Goal: Task Accomplishment & Management: Complete application form

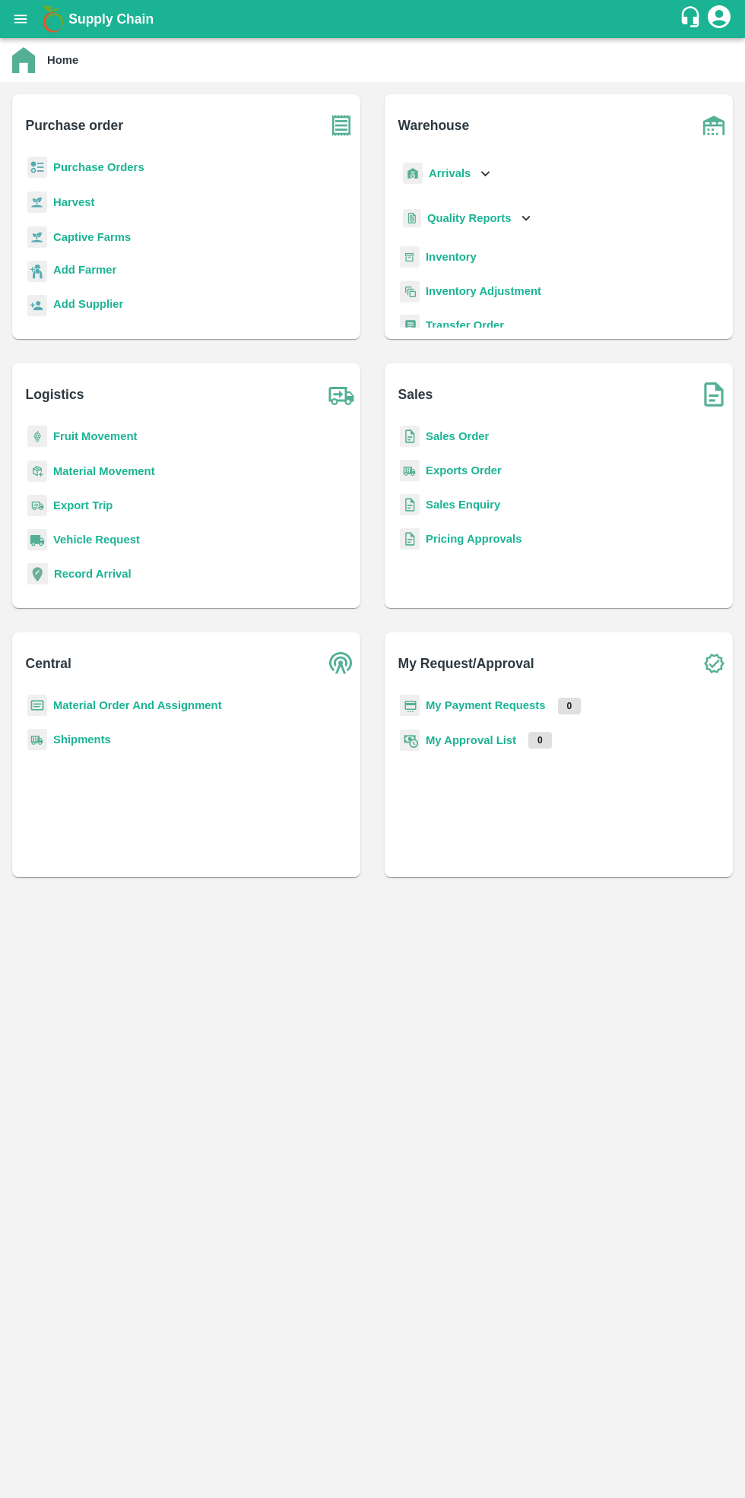
click at [111, 167] on b "Purchase Orders" at bounding box center [98, 167] width 91 height 12
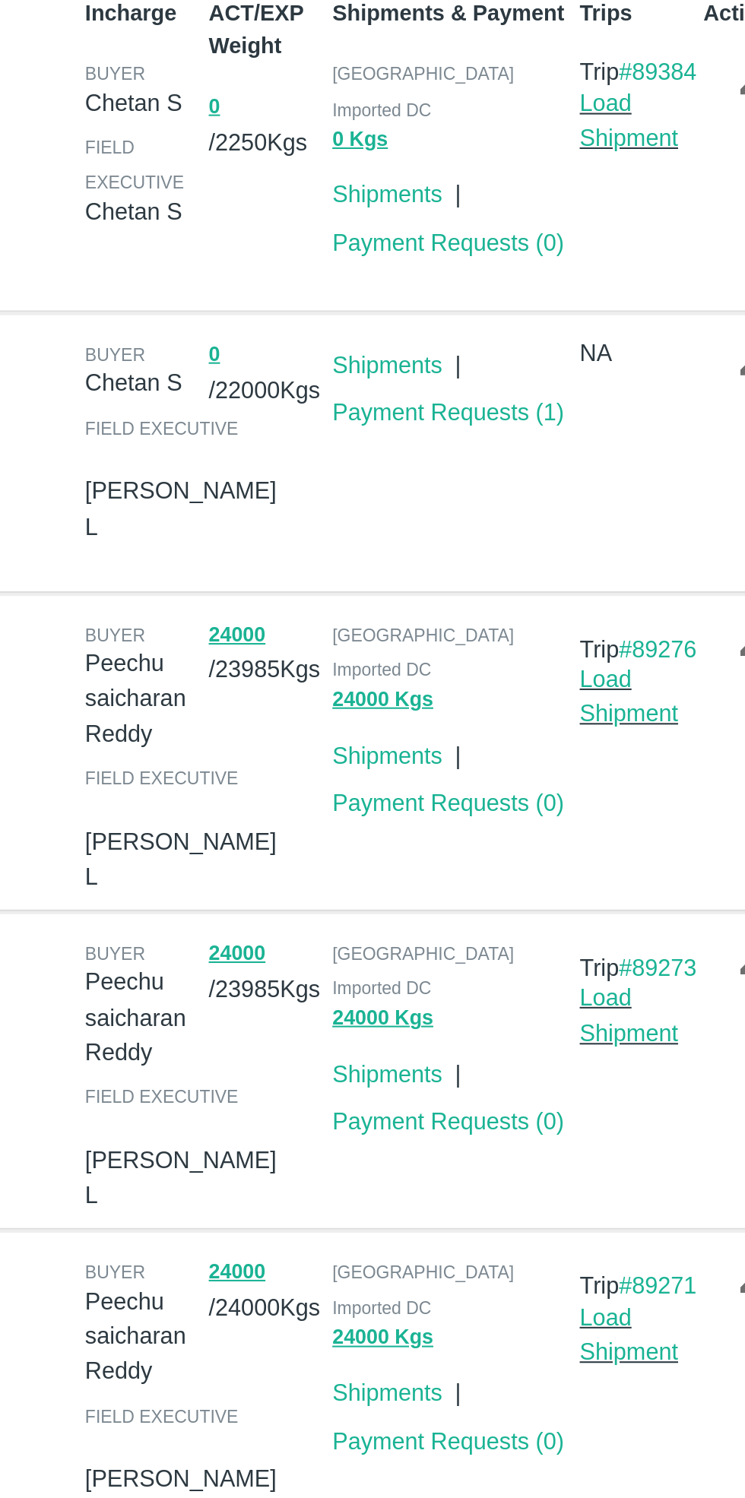
click at [520, 277] on link "Shipments" at bounding box center [521, 283] width 53 height 12
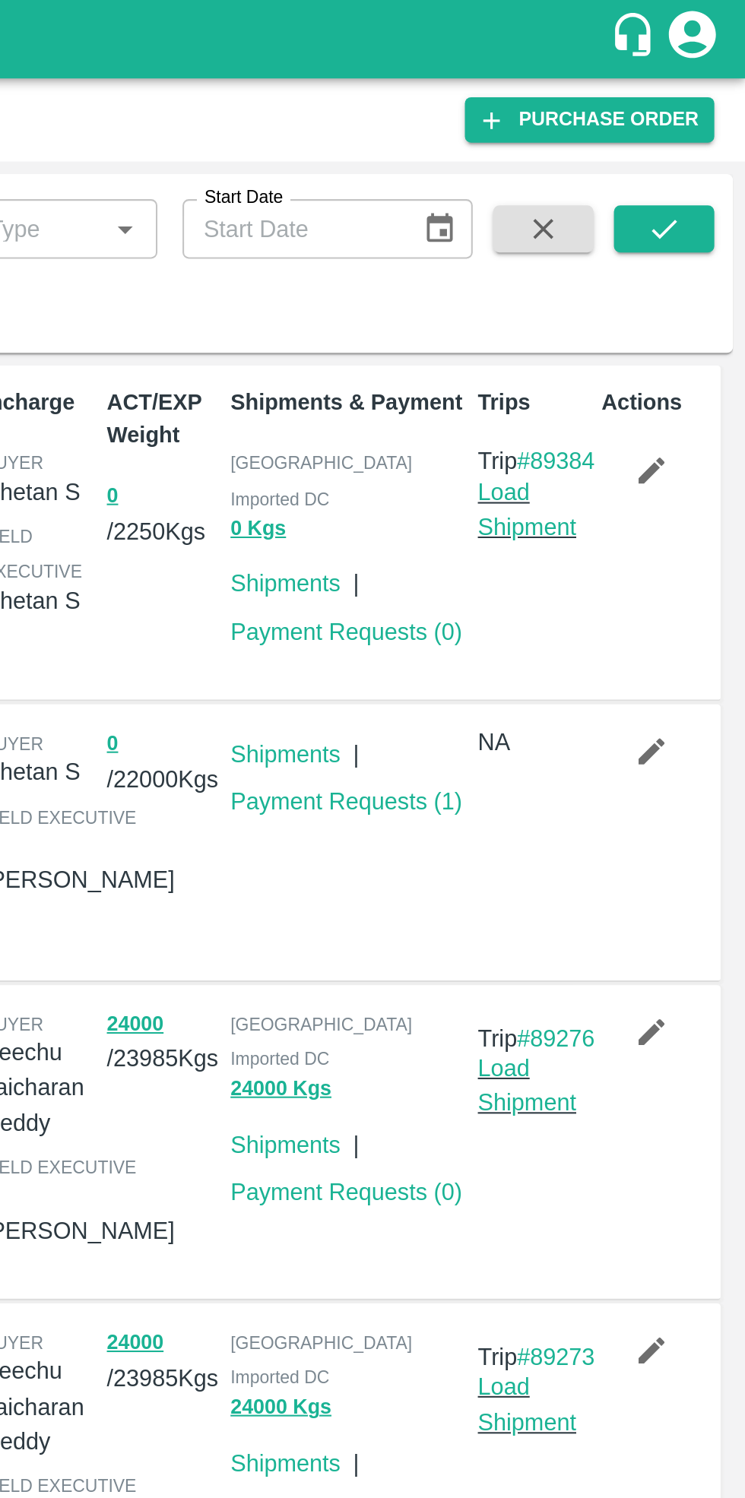
click at [627, 242] on link "Load Shipment" at bounding box center [639, 247] width 48 height 29
click at [501, 248] on button "0 Kgs" at bounding box center [508, 256] width 27 height 17
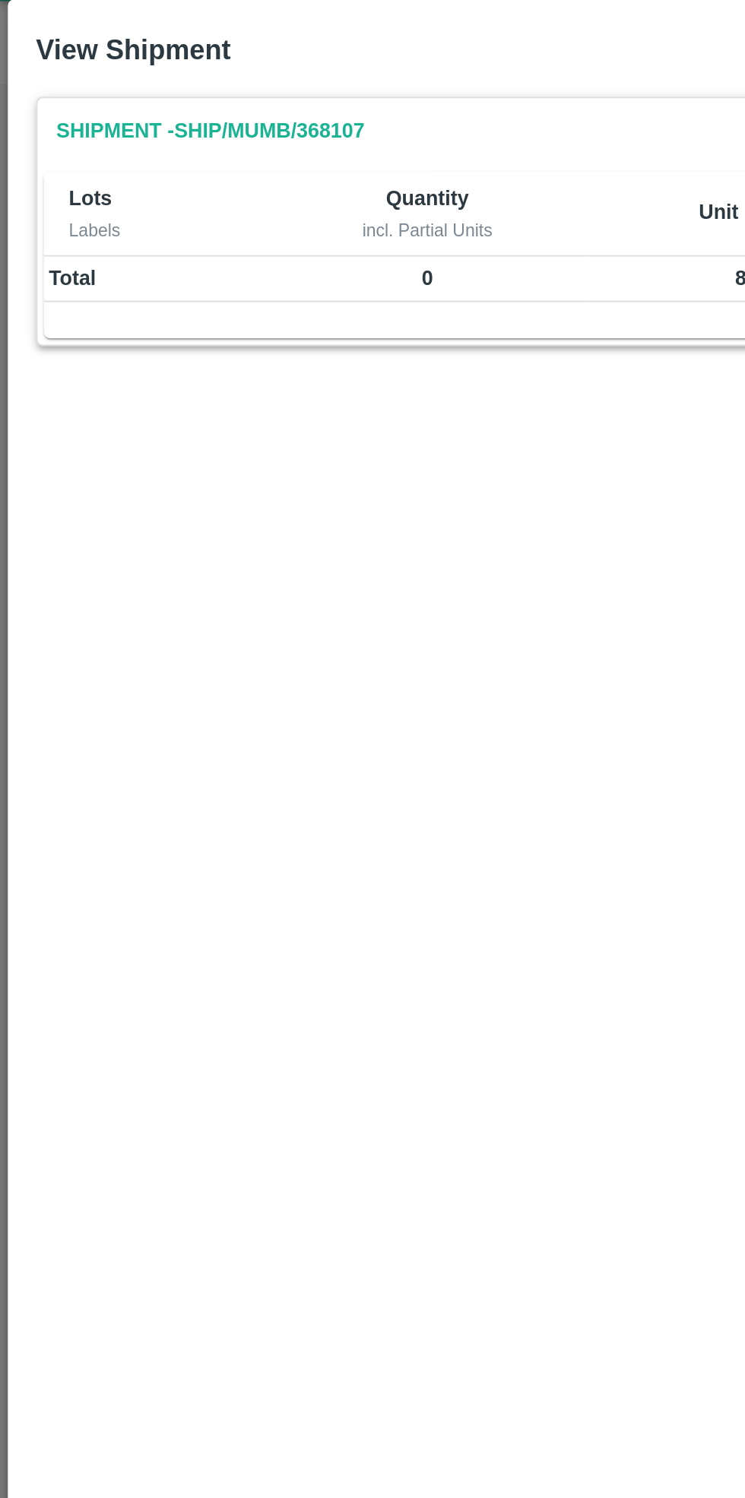
click at [97, 108] on link "Shipment - SHIP/MUMB/368107" at bounding box center [102, 101] width 162 height 27
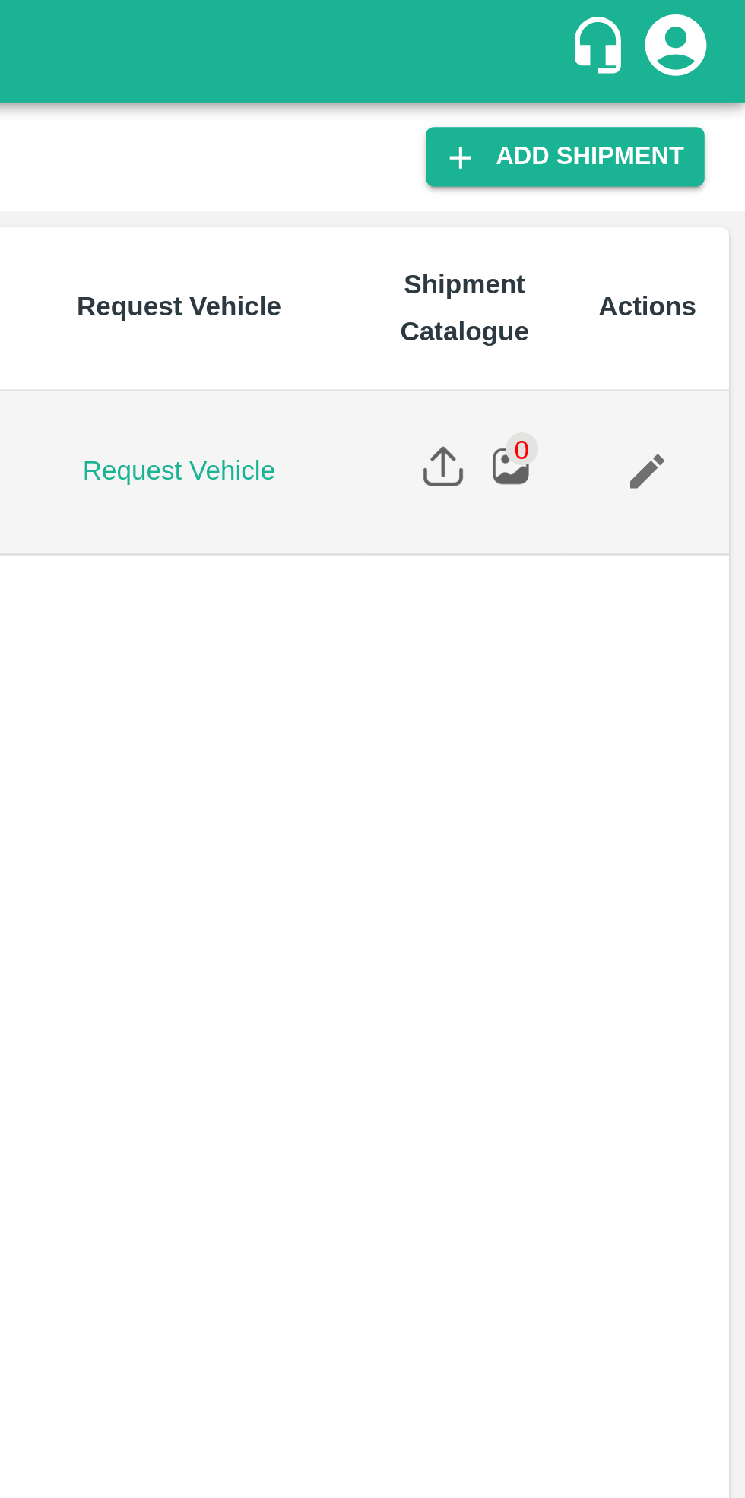
click at [713, 183] on icon "Edit" at bounding box center [708, 174] width 17 height 17
click at [546, 182] on link "Request Vehicle" at bounding box center [535, 175] width 112 height 14
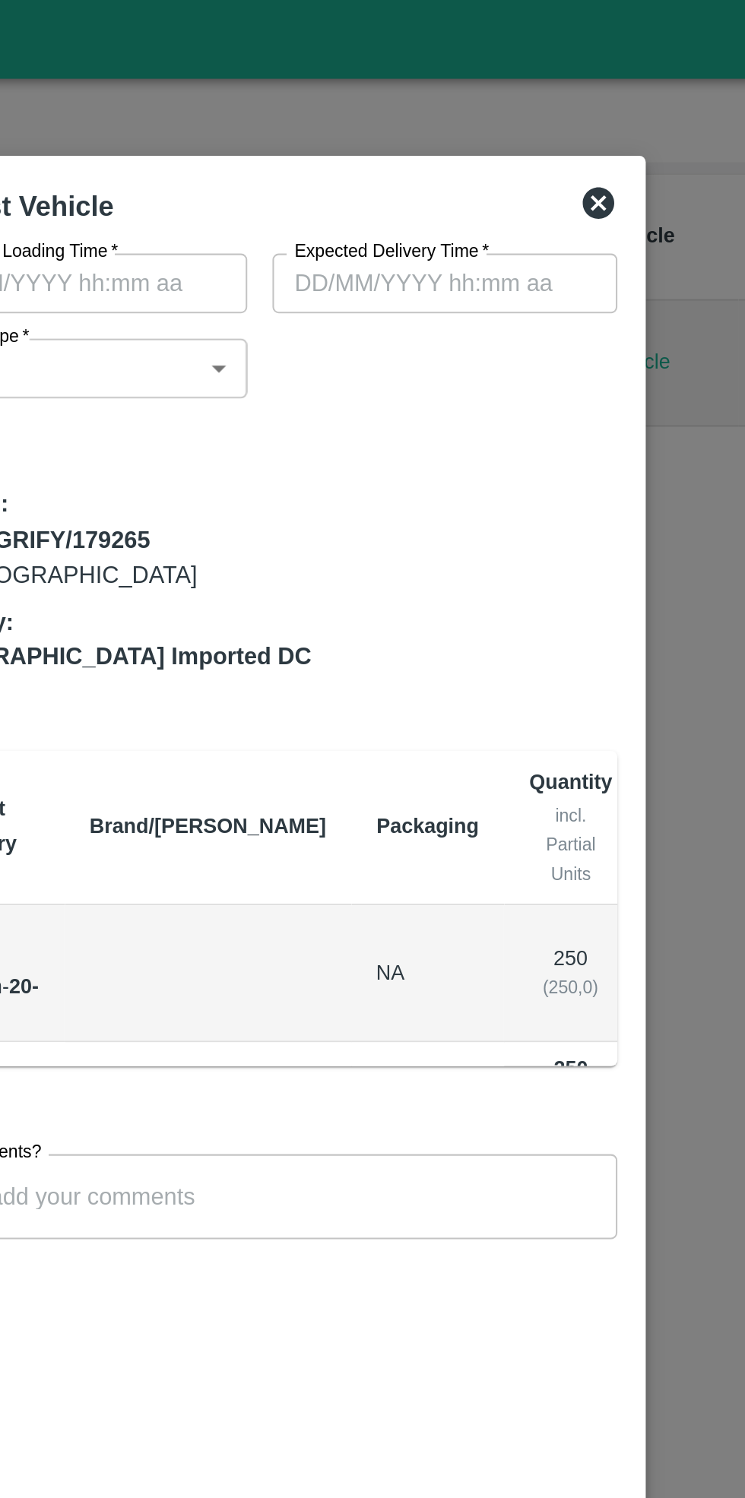
click at [533, 94] on icon at bounding box center [536, 98] width 18 height 18
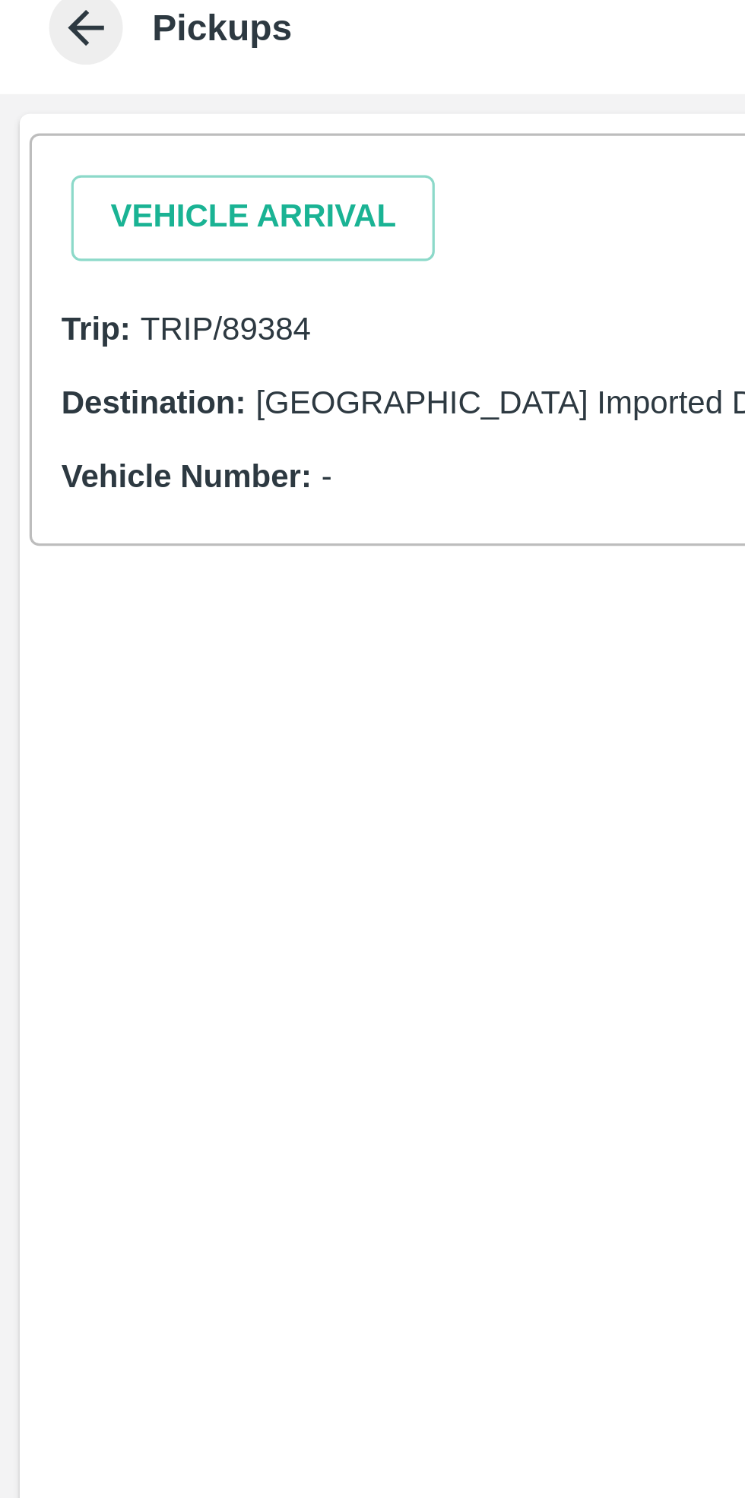
click at [84, 112] on button "Vehicle Arrival" at bounding box center [78, 117] width 112 height 27
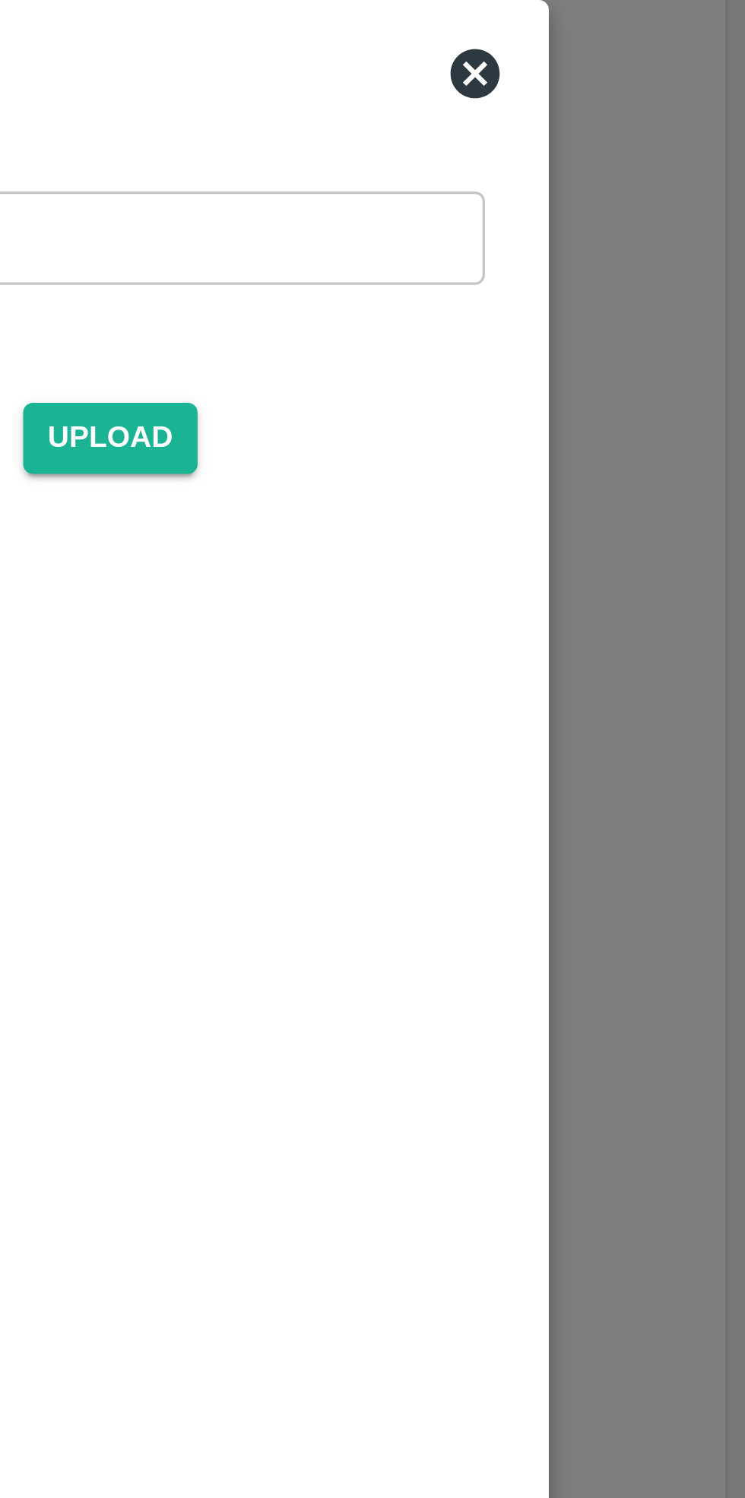
click at [656, 135] on icon at bounding box center [660, 135] width 15 height 15
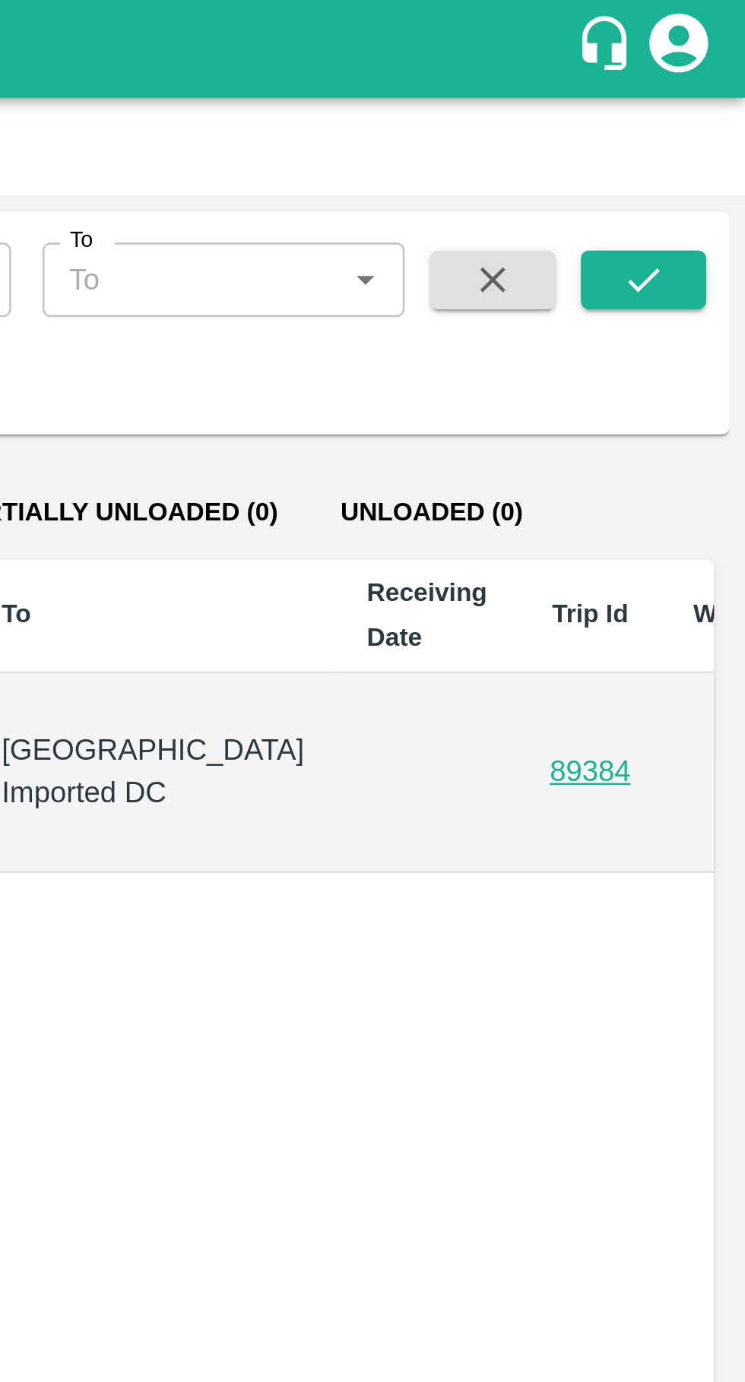
click at [669, 297] on link "89384" at bounding box center [684, 299] width 31 height 12
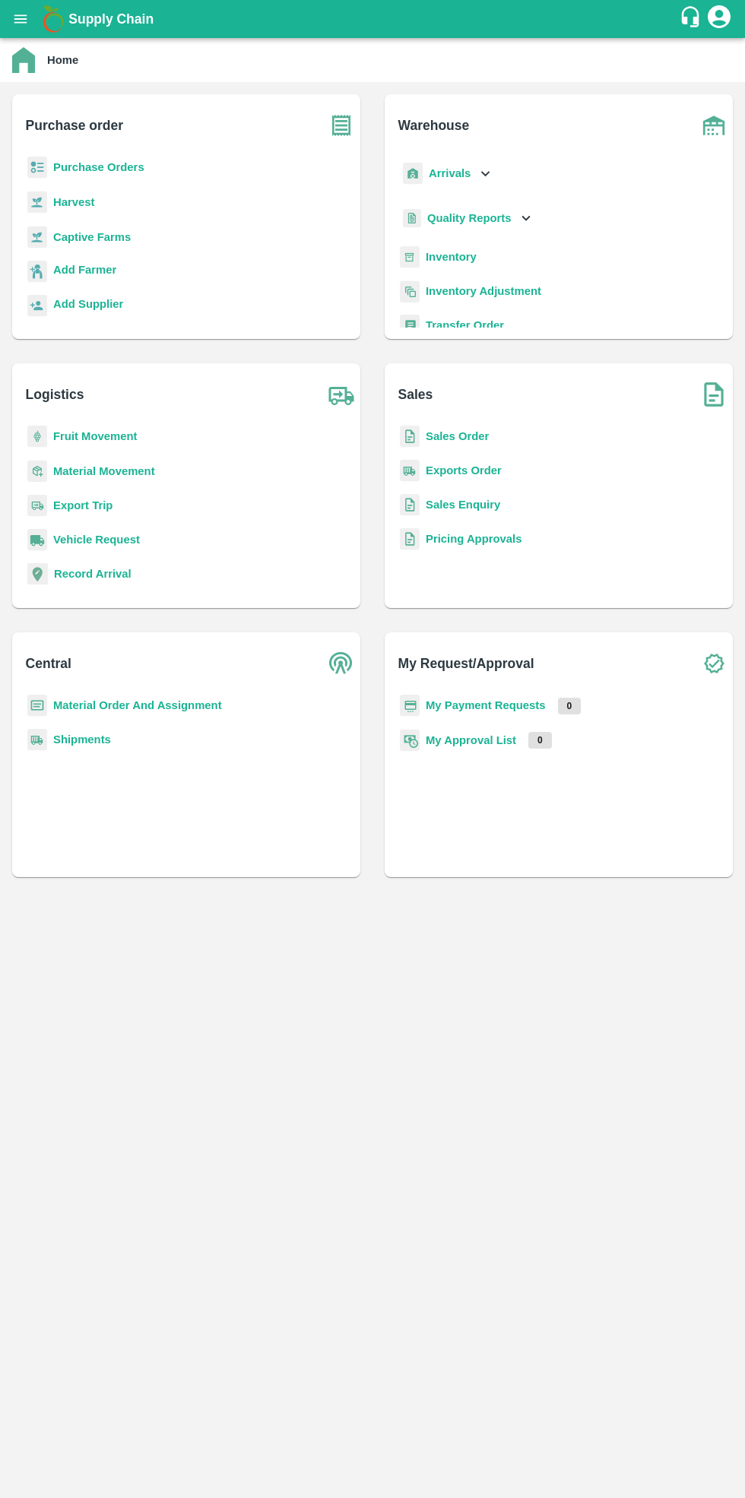
click at [102, 167] on b "Purchase Orders" at bounding box center [98, 167] width 91 height 12
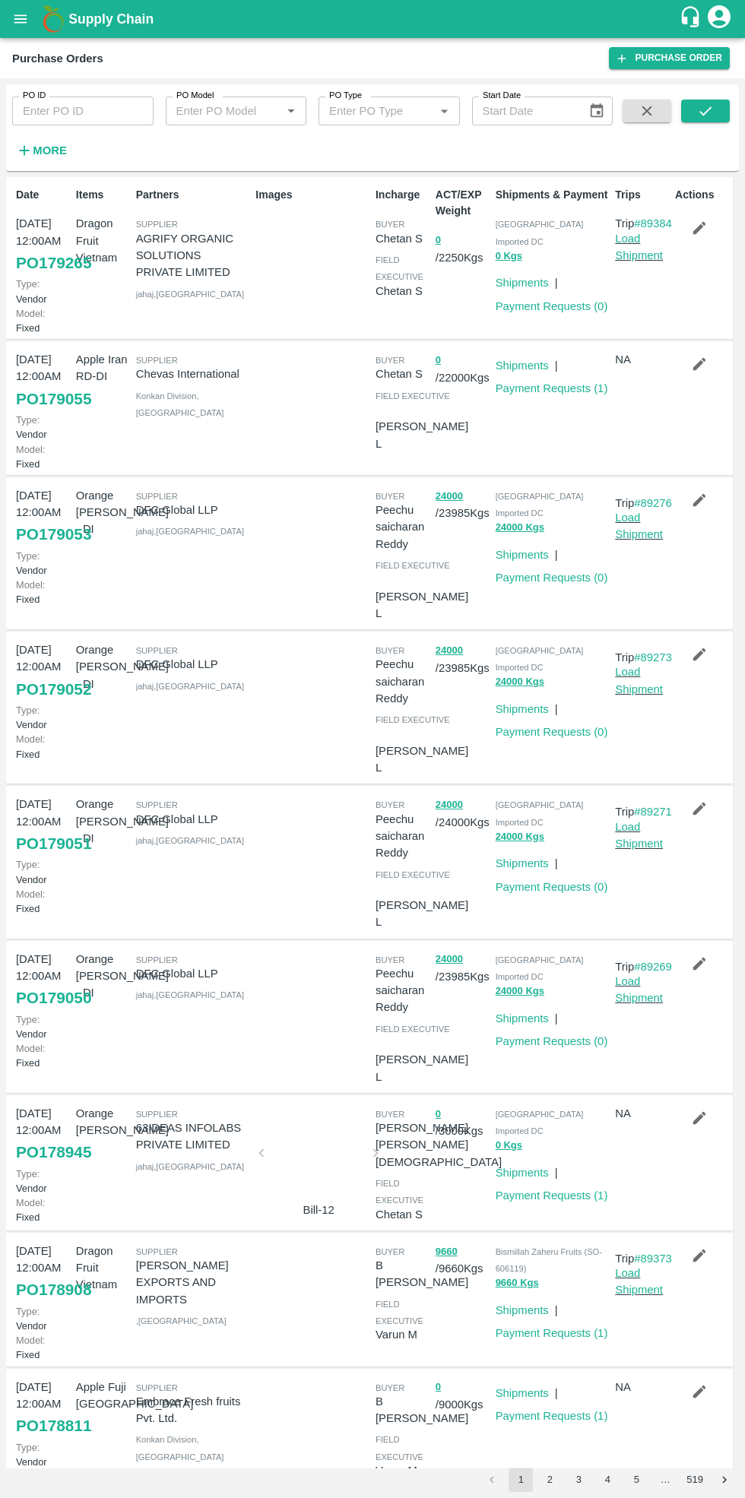
scroll to position [1, 0]
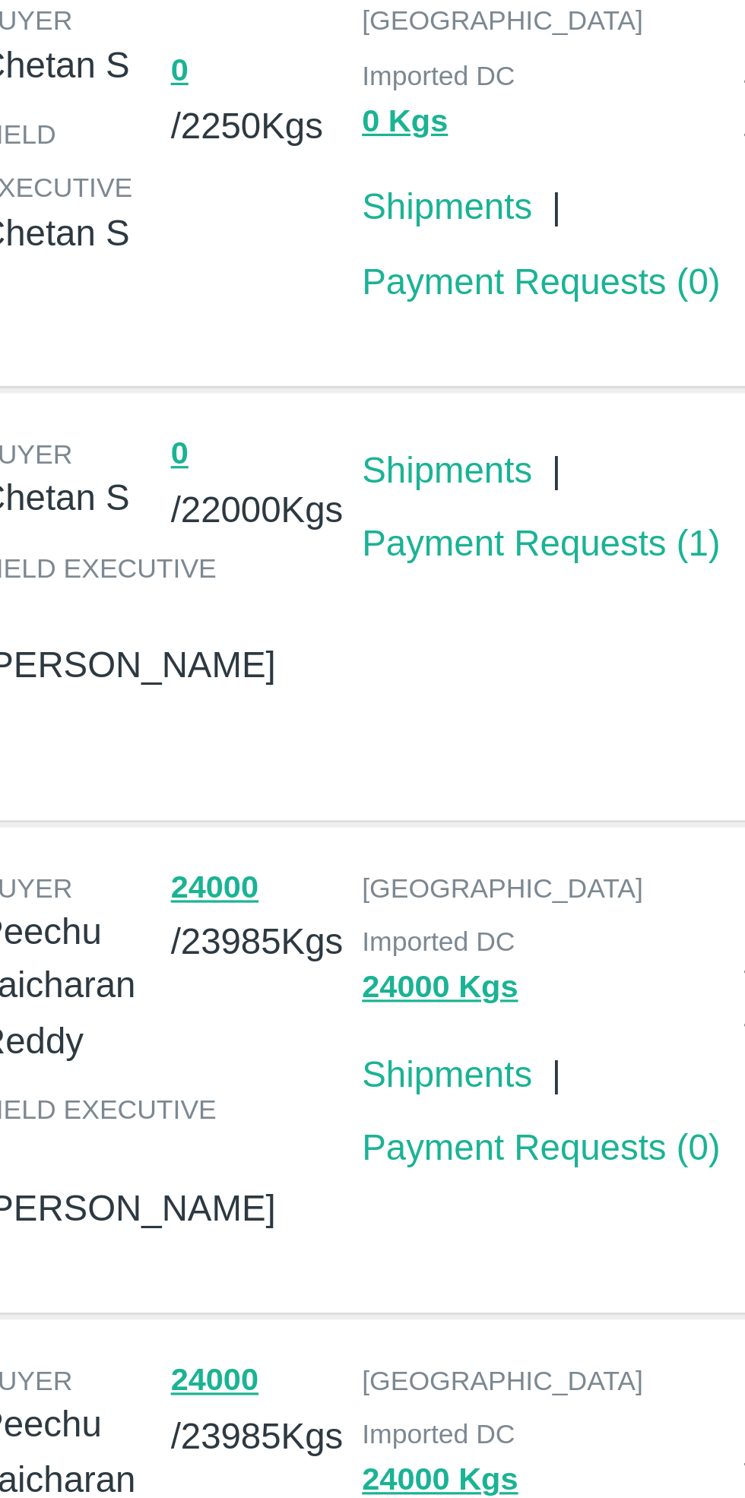
click at [553, 299] on link "Payment Requests ( 0 )" at bounding box center [551, 305] width 112 height 12
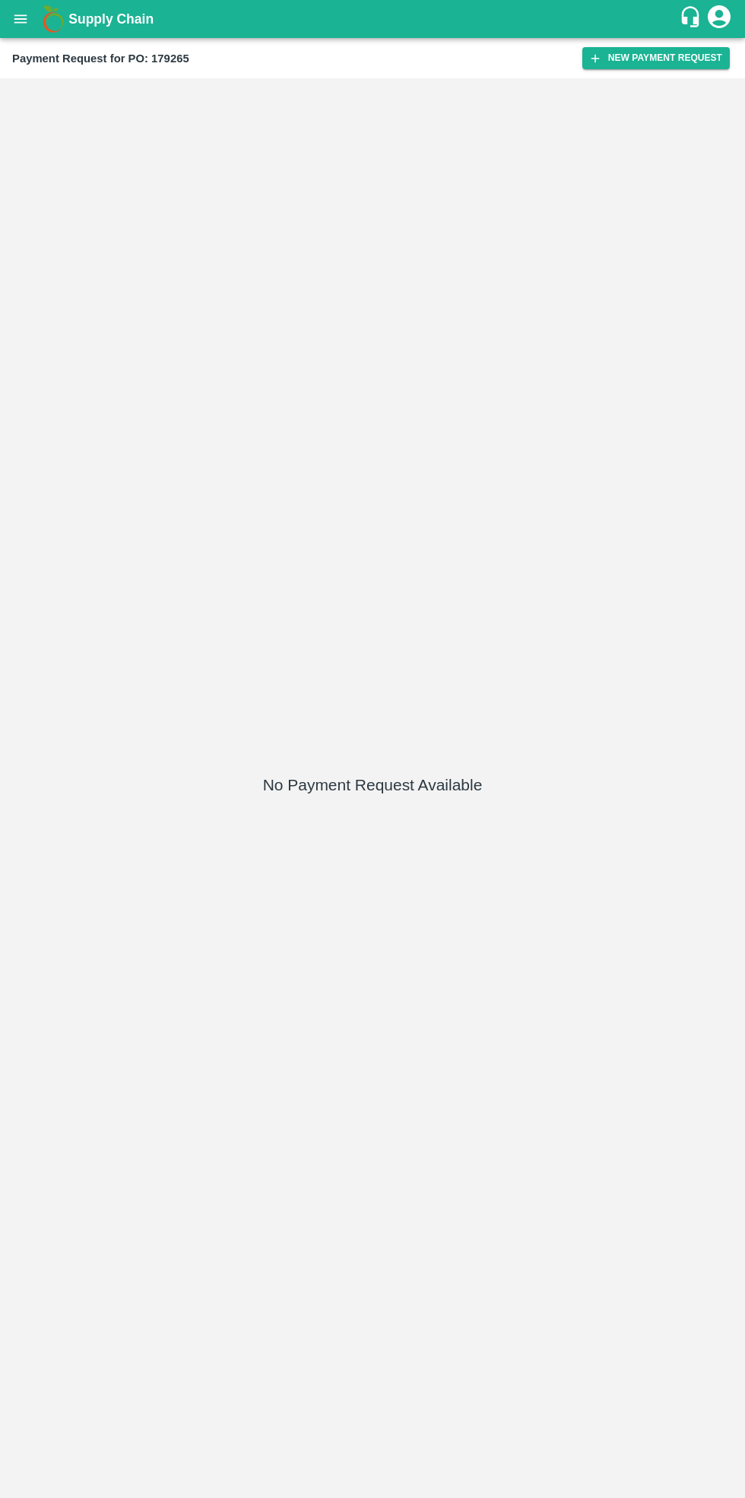
click at [647, 57] on button "New Payment Request" at bounding box center [655, 58] width 147 height 22
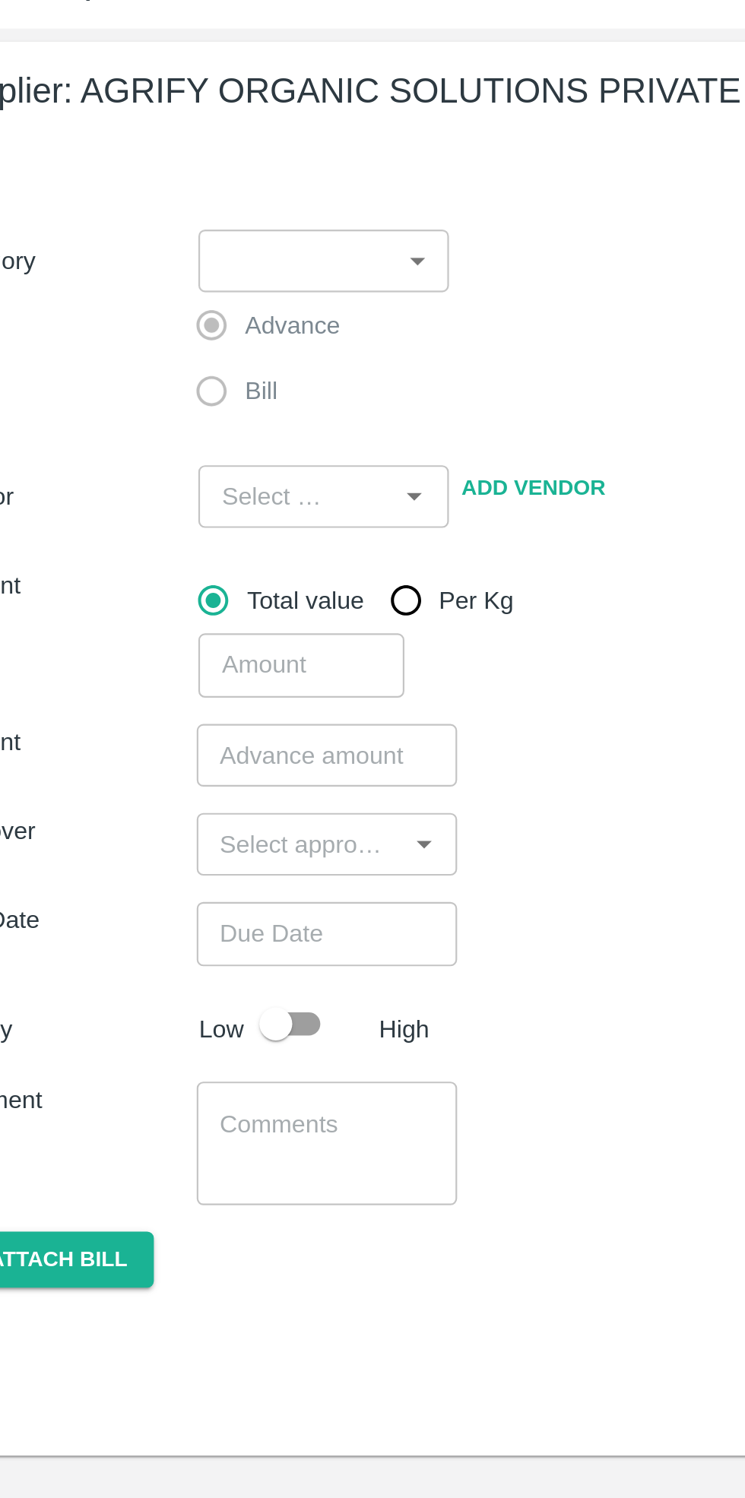
click at [198, 183] on body "Supply Chain Payment Request for PO: 179265 Supplier: AGRIFY ORGANIC SOLUTIONS …" at bounding box center [372, 749] width 745 height 1498
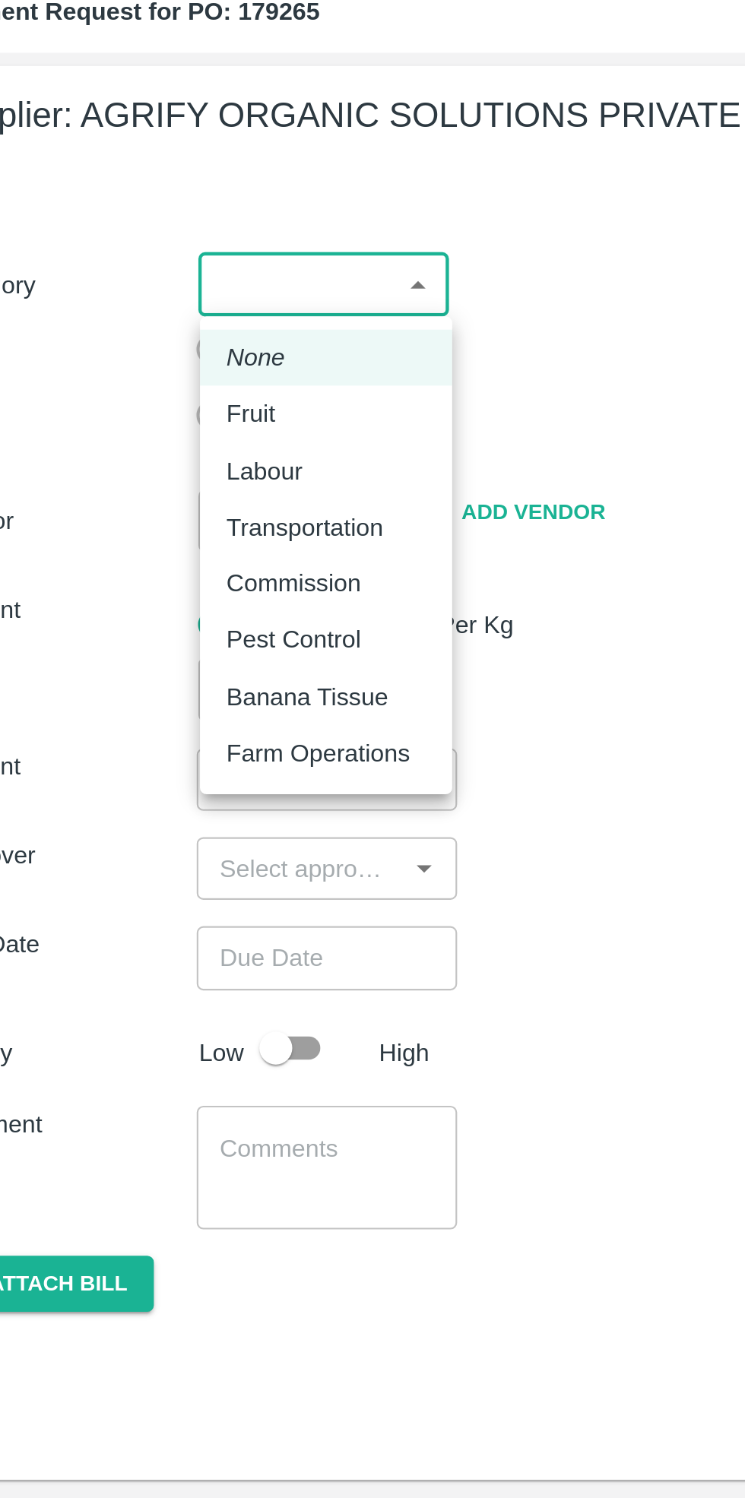
click at [169, 245] on div "Fruit" at bounding box center [161, 242] width 30 height 17
type input "1"
type input "AGRIFY ORGANIC SOLUTIONS PRIVATE LIMITED - 8433804355(Supplier)"
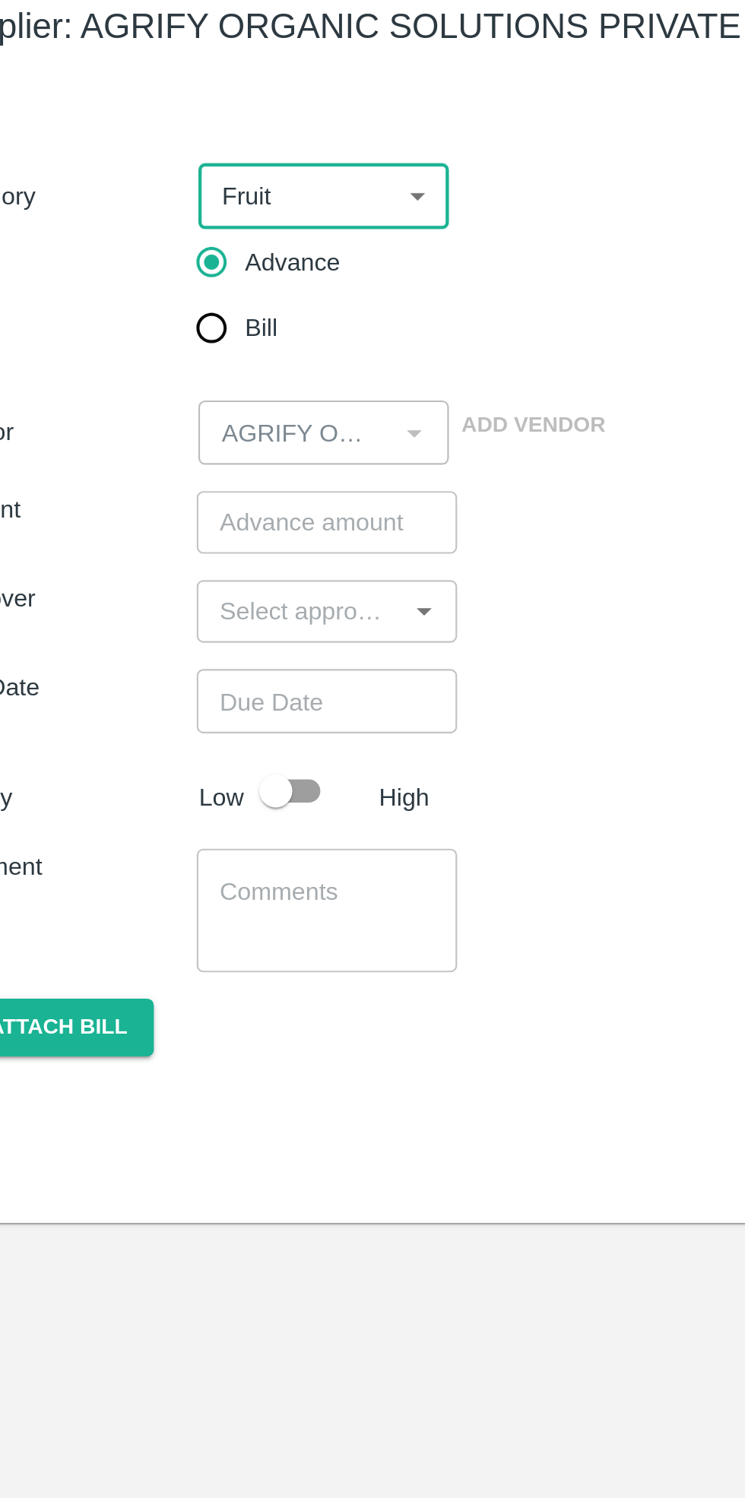
click at [148, 242] on input "Bill" at bounding box center [139, 244] width 30 height 30
radio input "true"
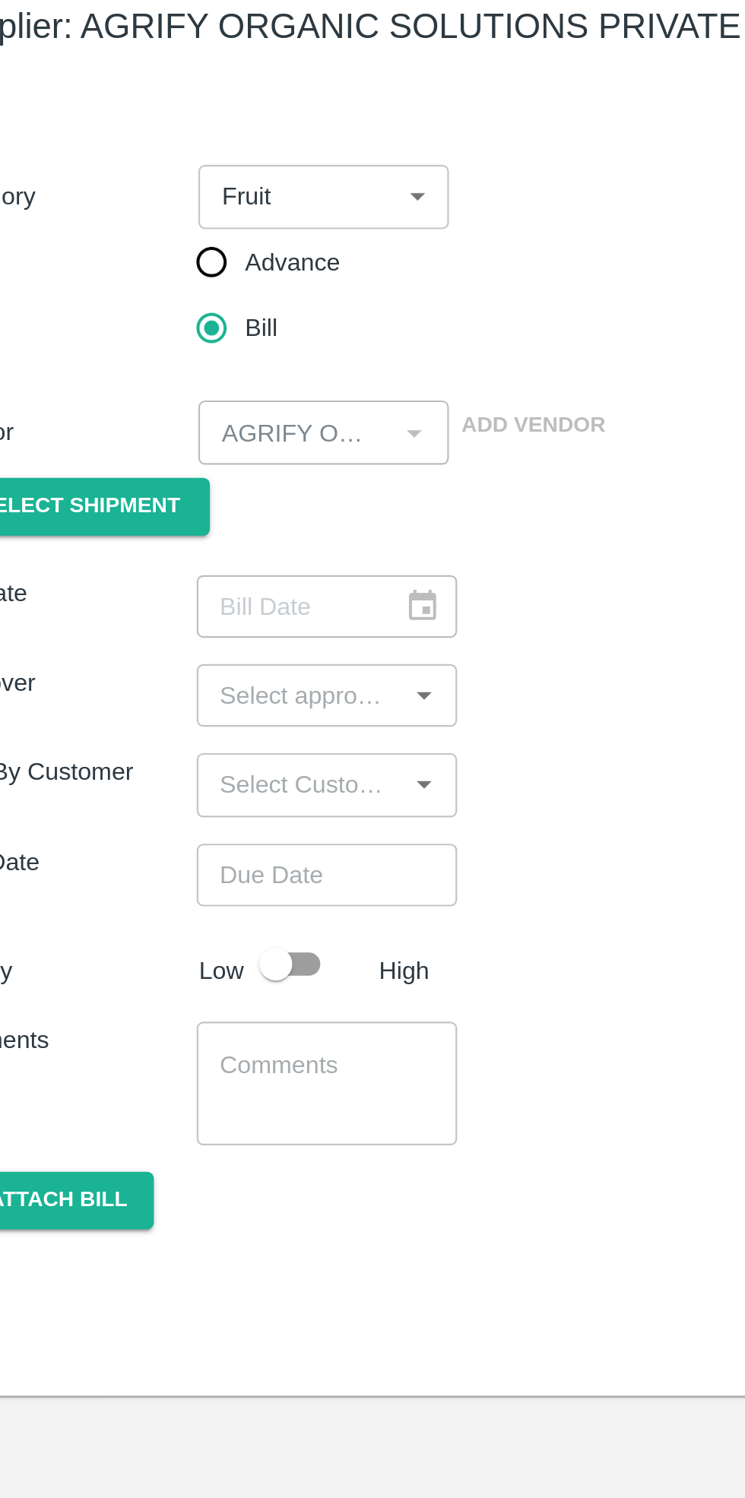
click at [107, 326] on span "Select Shipment" at bounding box center [78, 326] width 93 height 17
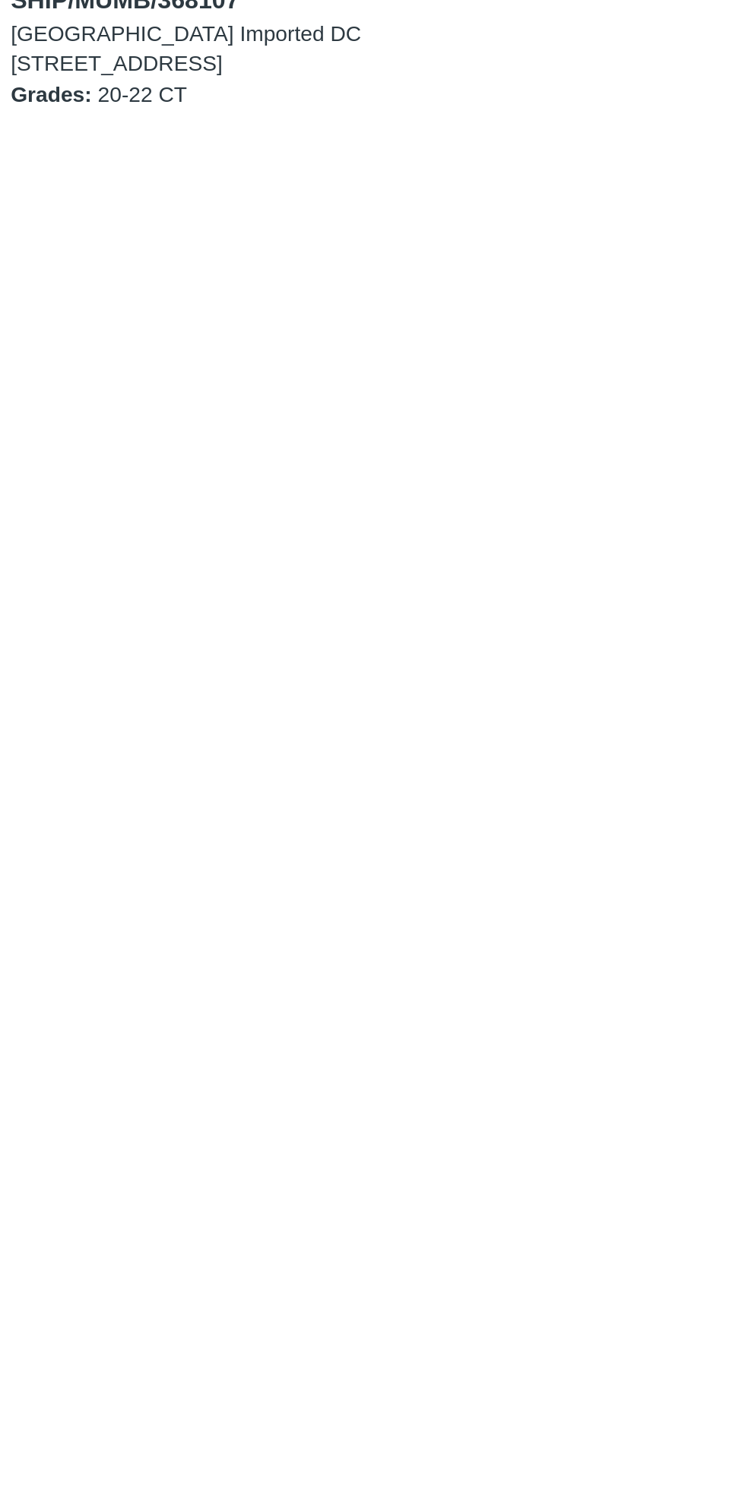
click at [121, 112] on p "[GEOGRAPHIC_DATA] Imported DC" at bounding box center [127, 109] width 162 height 14
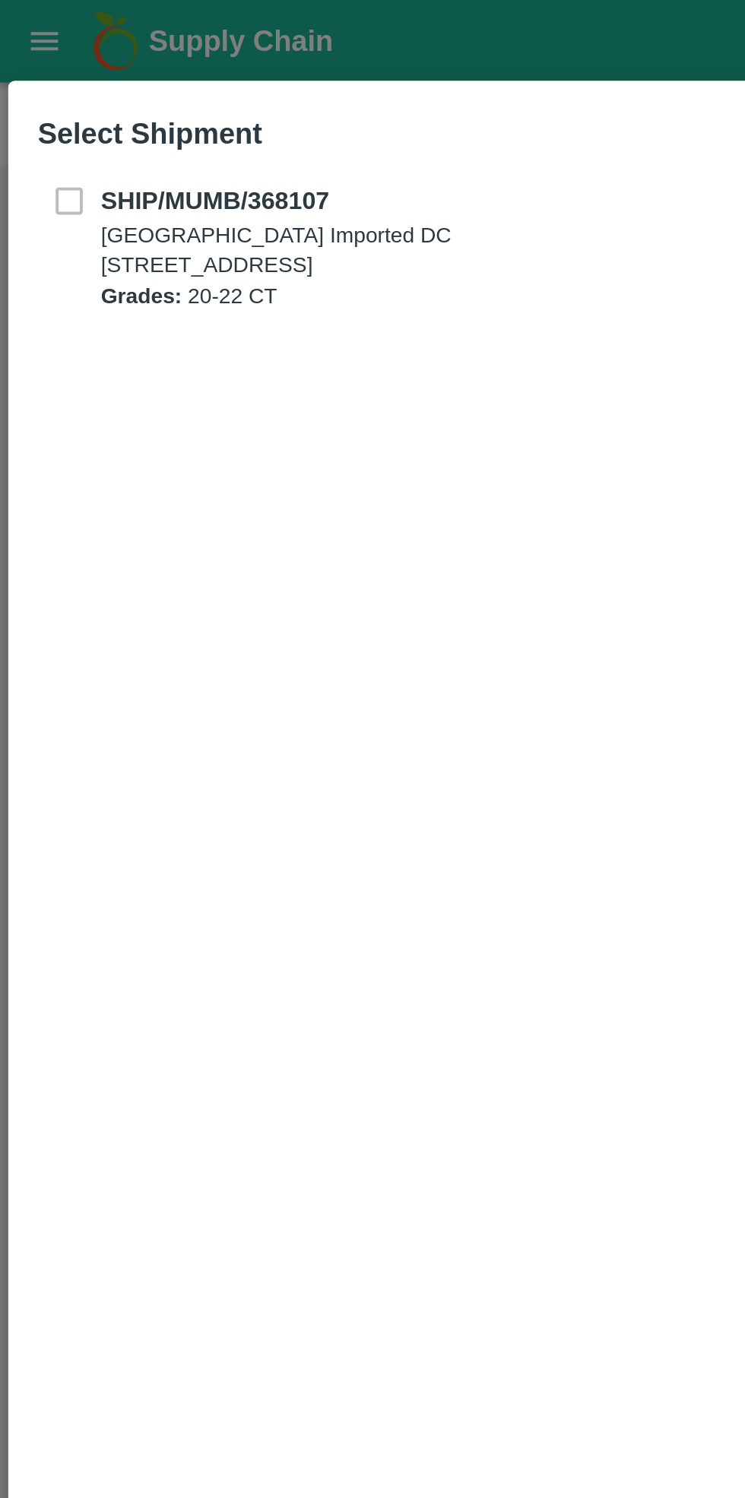
click at [32, 93] on div "SHIP/MUMB/368107 [STREET_ADDRESS] Grades: 20-22 CT" at bounding box center [372, 113] width 710 height 59
click at [48, 93] on b "SHIP/MUMB/368107" at bounding box center [99, 93] width 106 height 12
checkbox input "true"
click at [30, 92] on div "SHIP/MUMB/368107 [STREET_ADDRESS] Grades: 20-22 CT" at bounding box center [372, 113] width 710 height 59
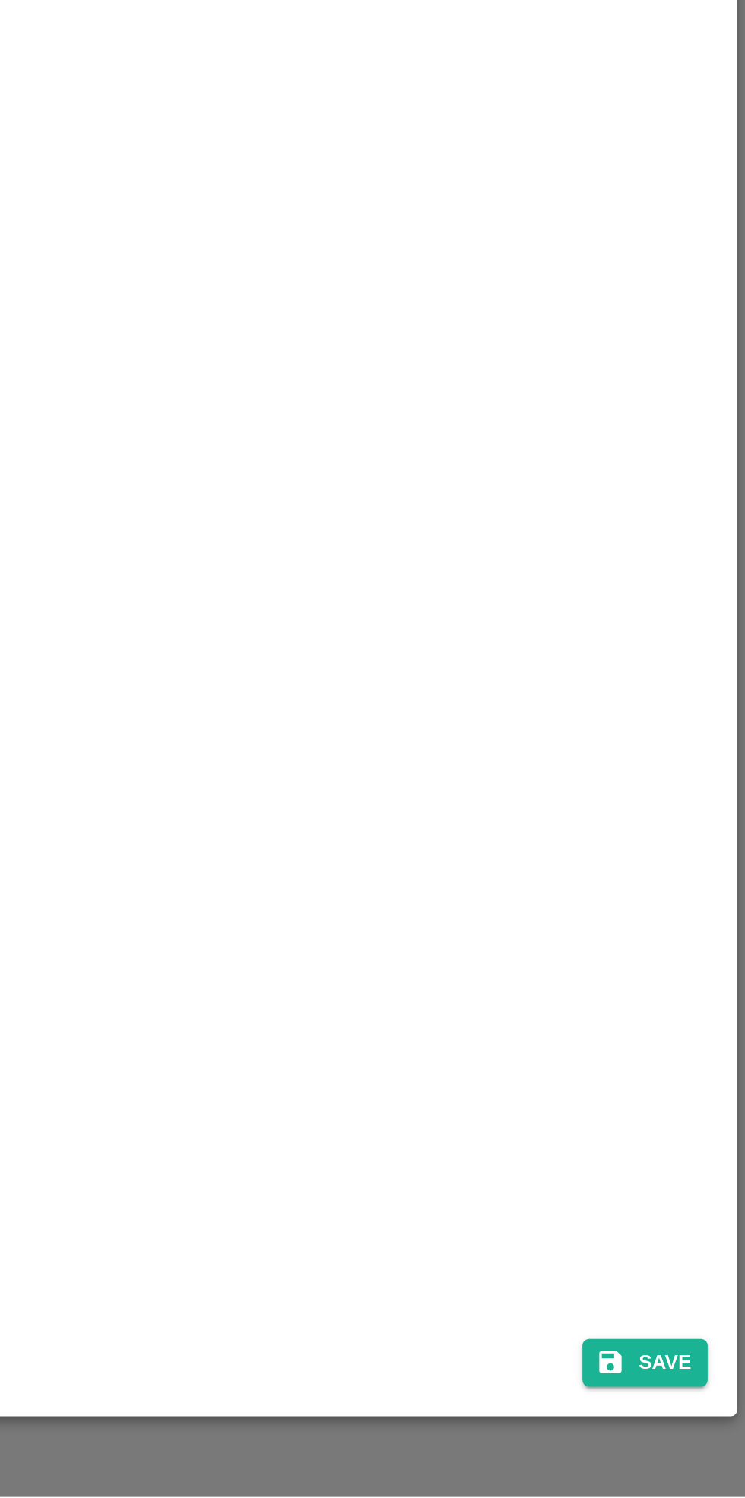
click at [711, 1444] on button "Save" at bounding box center [698, 1436] width 58 height 22
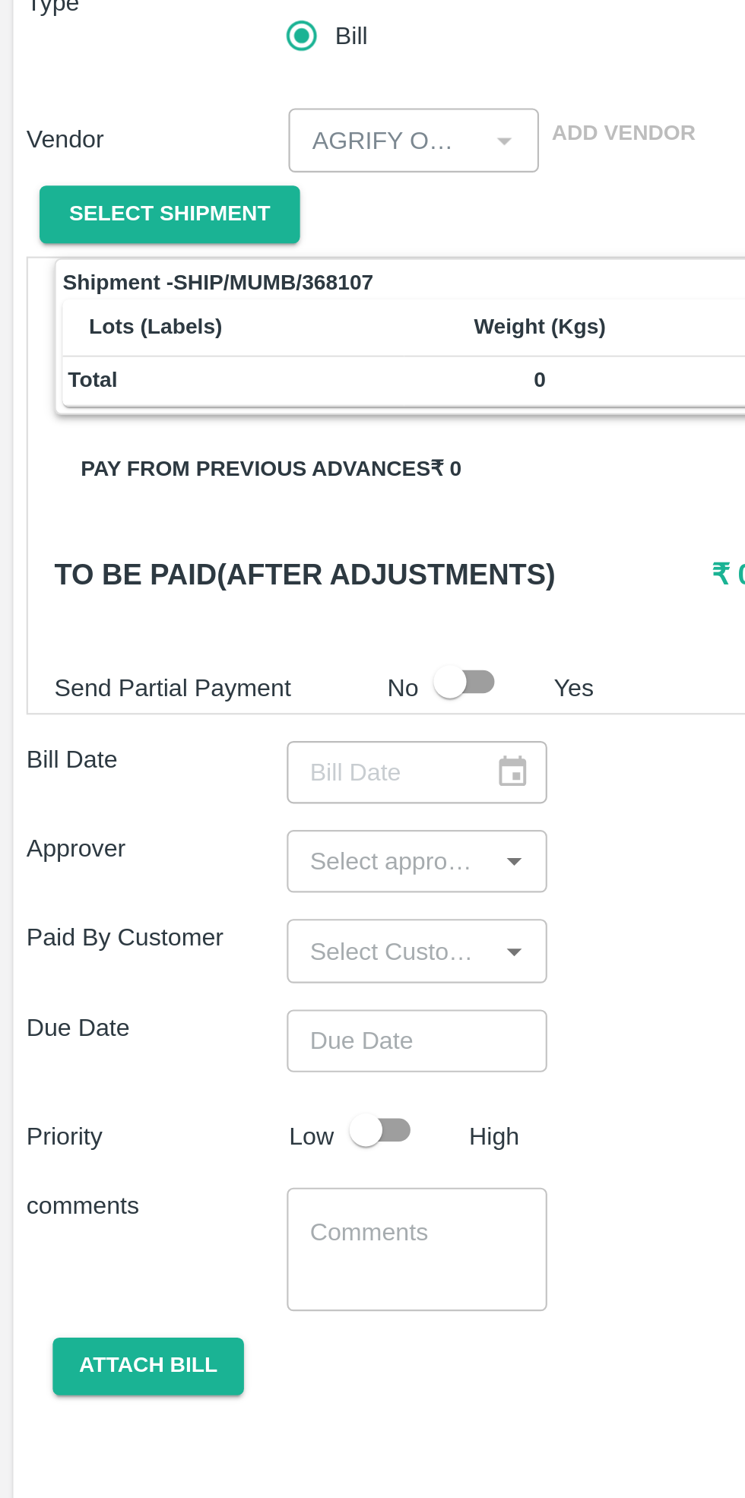
click at [220, 539] on input "checkbox" at bounding box center [207, 541] width 87 height 29
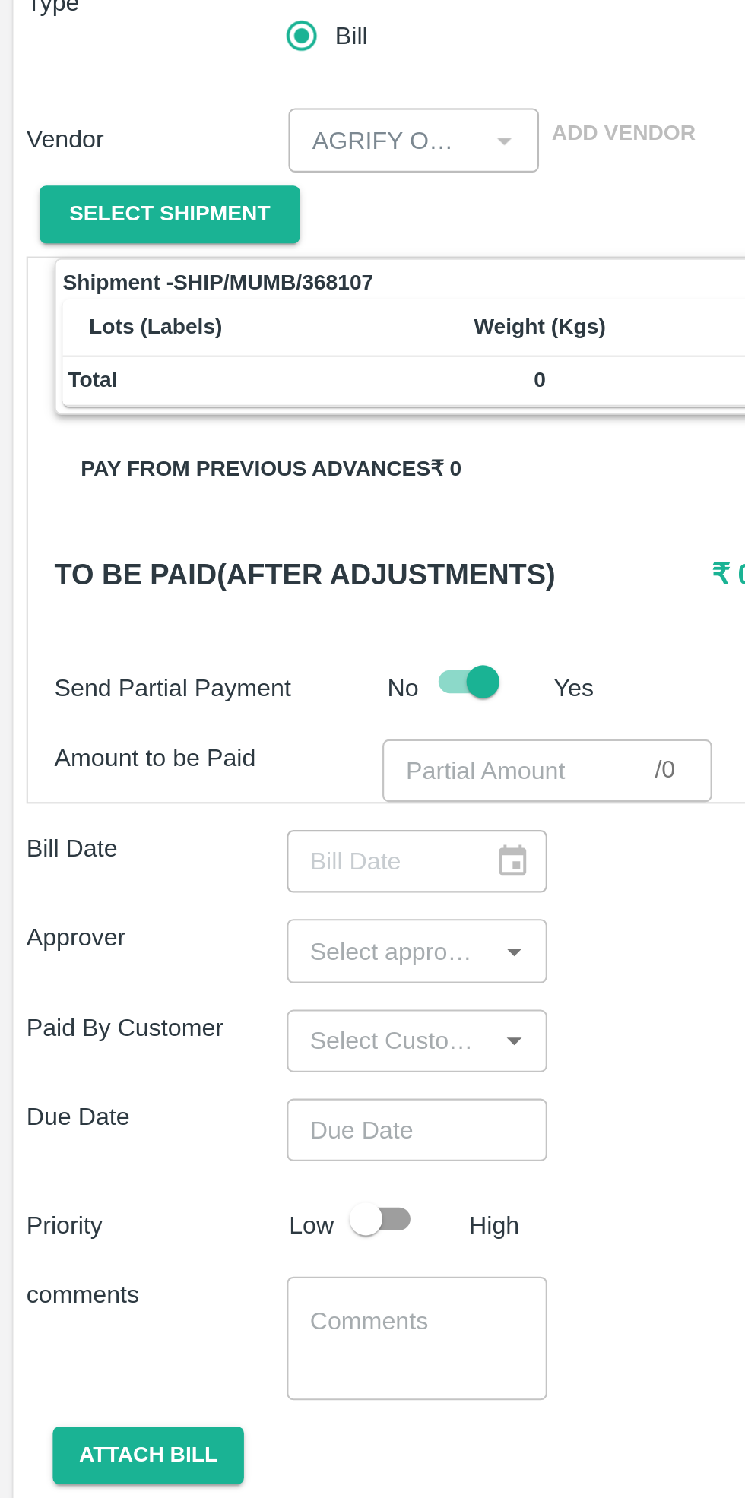
click at [198, 548] on input "checkbox" at bounding box center [222, 541] width 87 height 29
checkbox input "false"
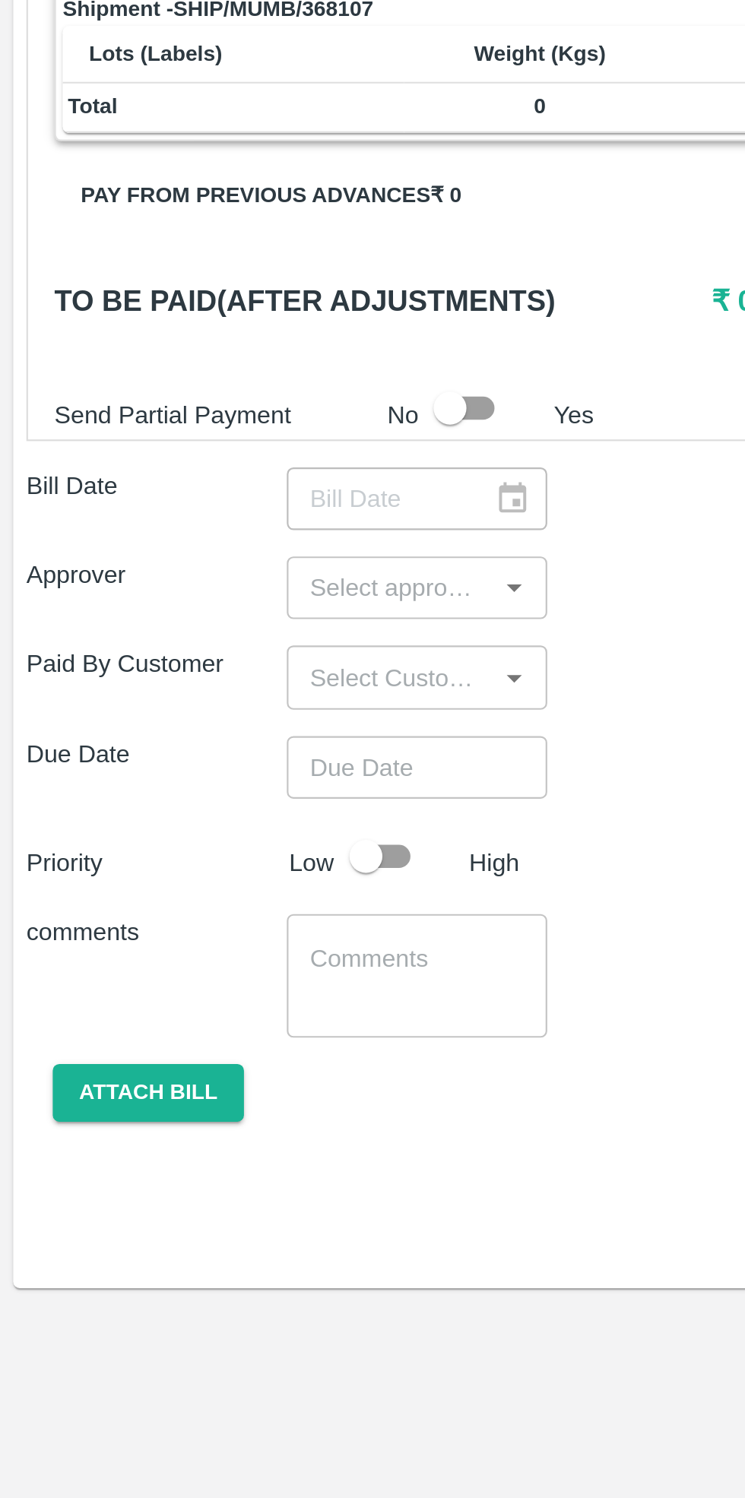
click at [57, 860] on button "Attach bill" at bounding box center [68, 857] width 88 height 27
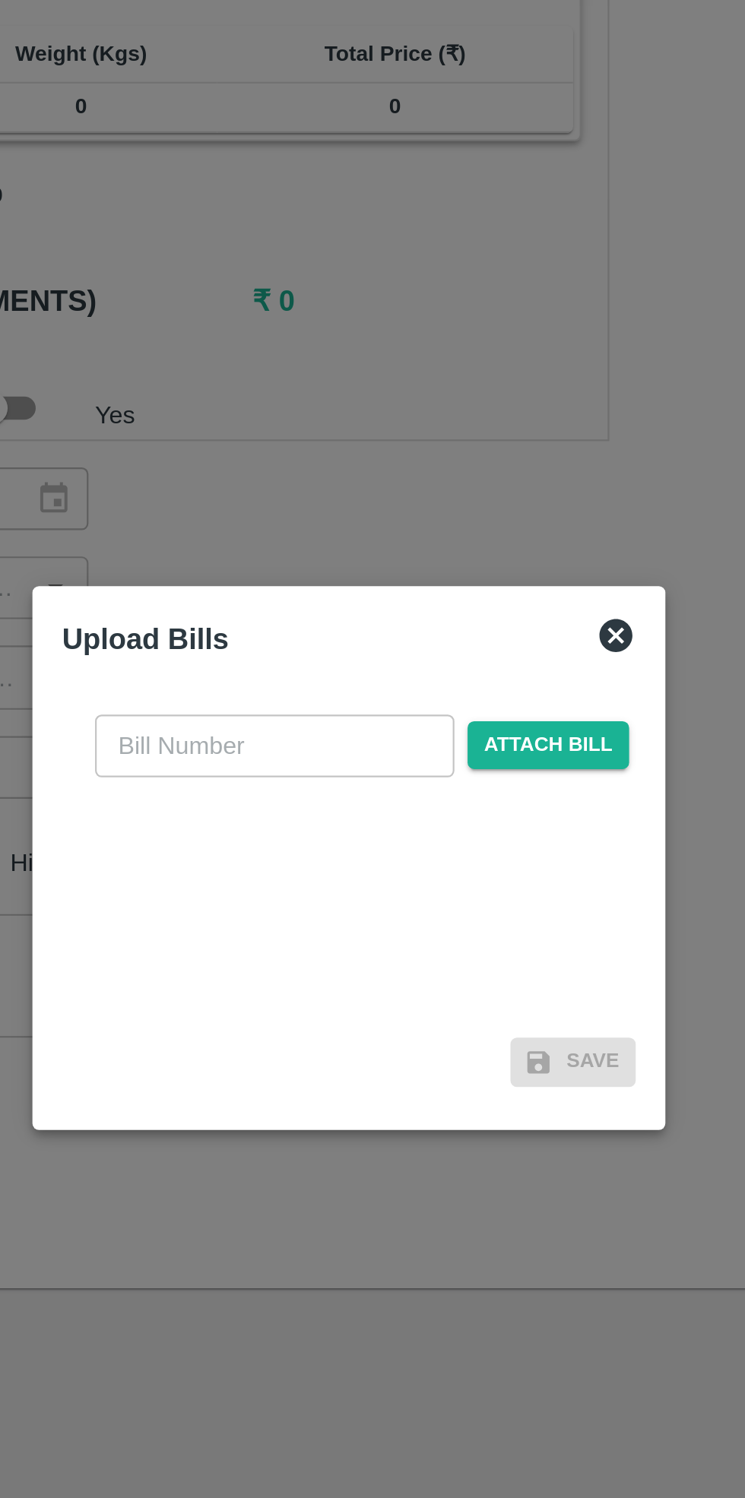
click at [342, 696] on input "text" at bounding box center [338, 697] width 166 height 29
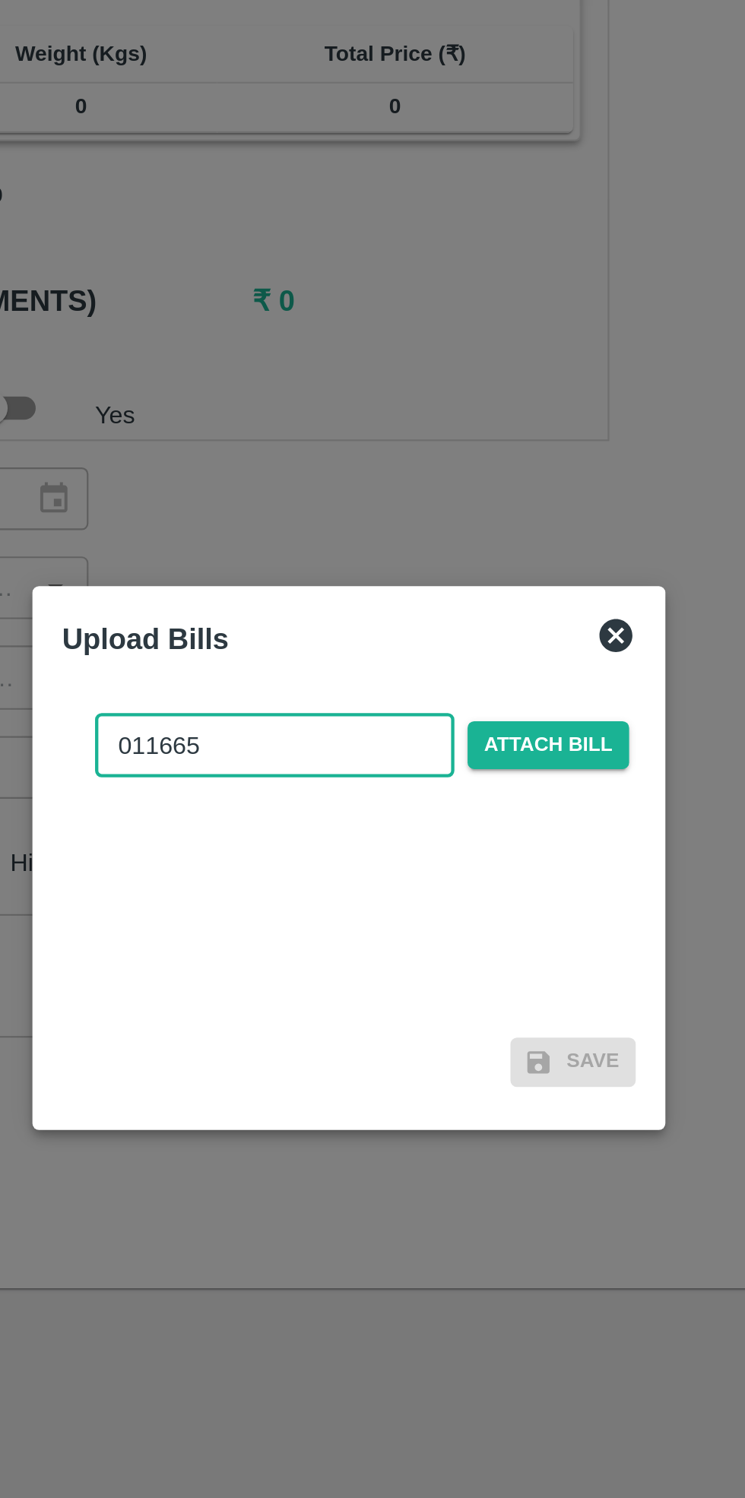
type input "011665"
click at [436, 697] on span "Attach bill" at bounding box center [464, 697] width 74 height 22
click at [0, 0] on input "Attach bill" at bounding box center [0, 0] width 0 height 0
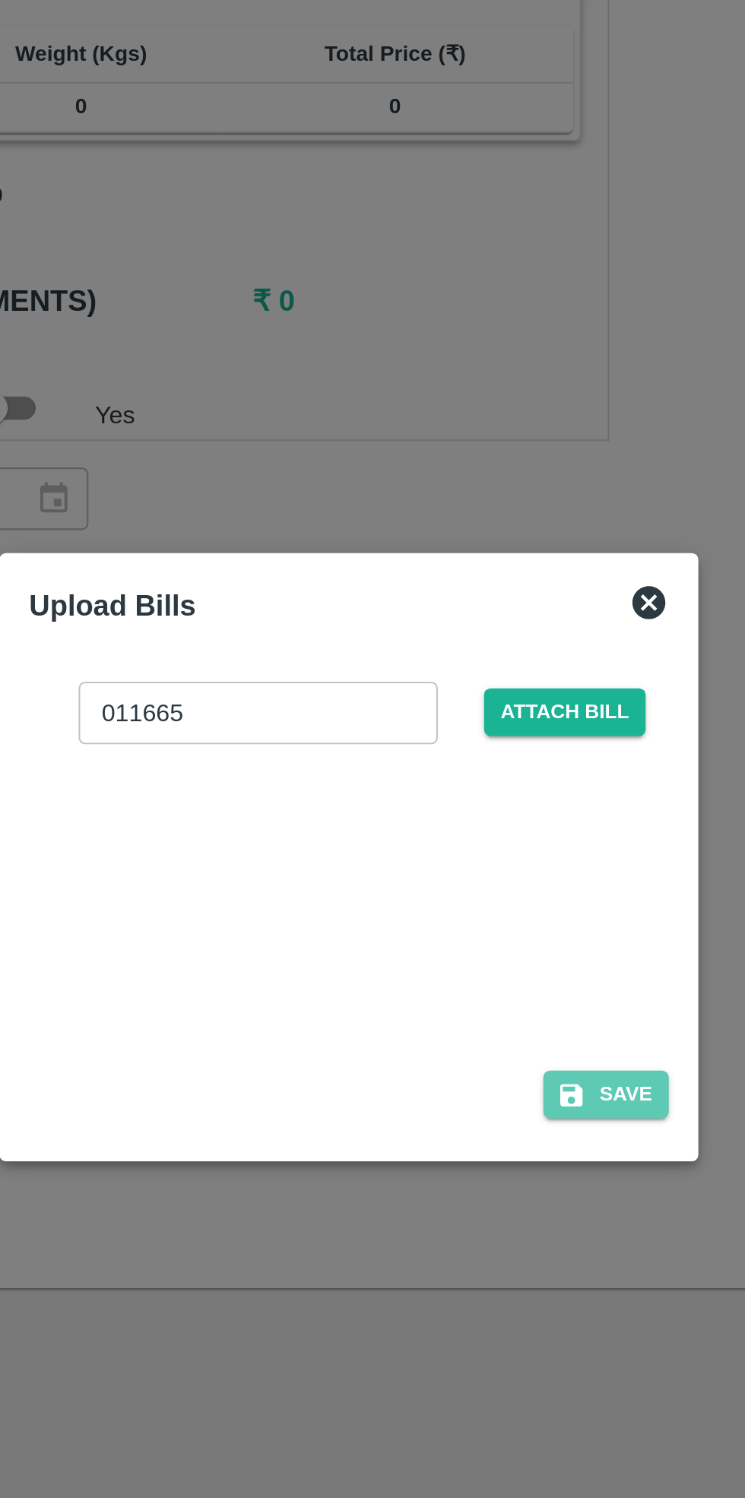
click at [500, 869] on button "Save" at bounding box center [491, 858] width 58 height 22
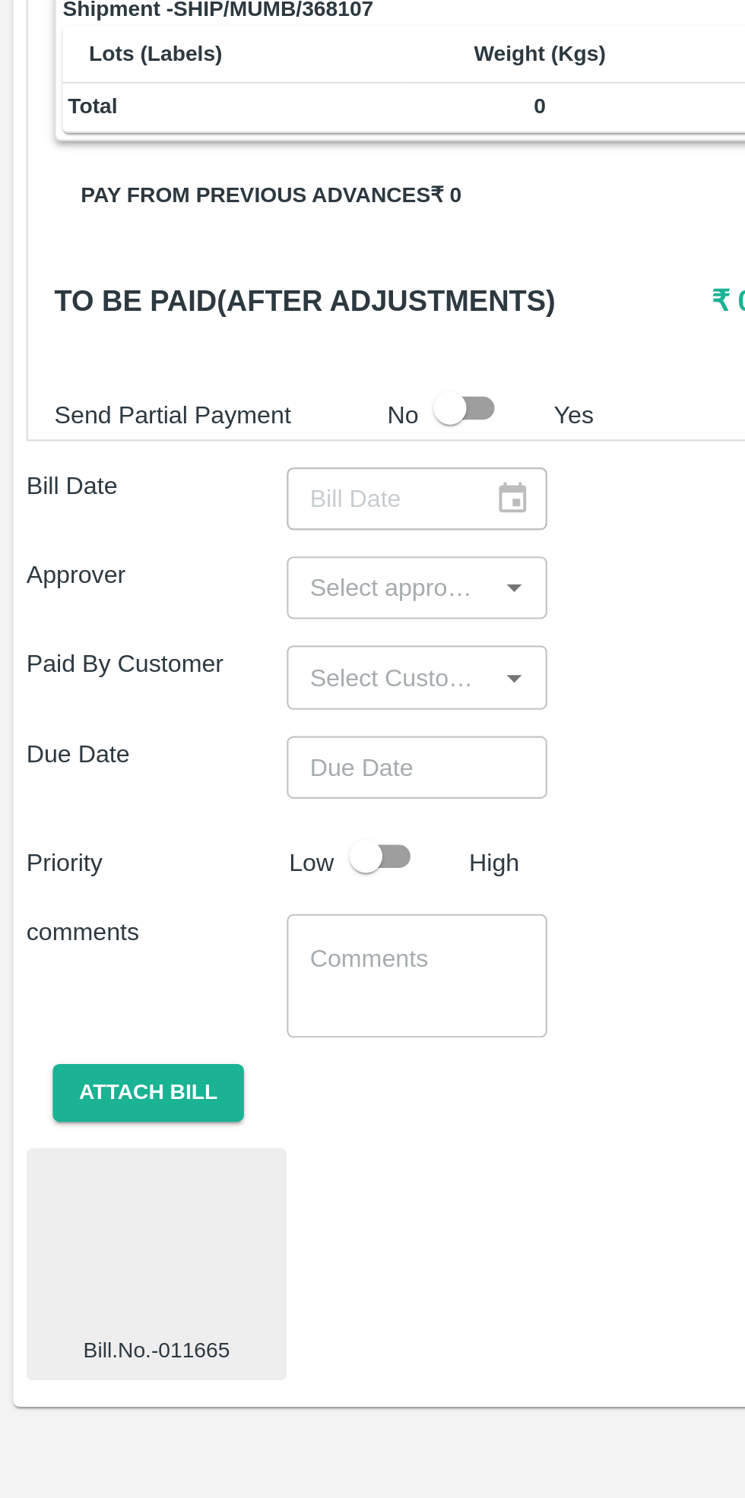
click at [184, 748] on input "checkbox" at bounding box center [168, 748] width 87 height 29
checkbox input "true"
click at [208, 705] on input "Choose date" at bounding box center [186, 707] width 109 height 29
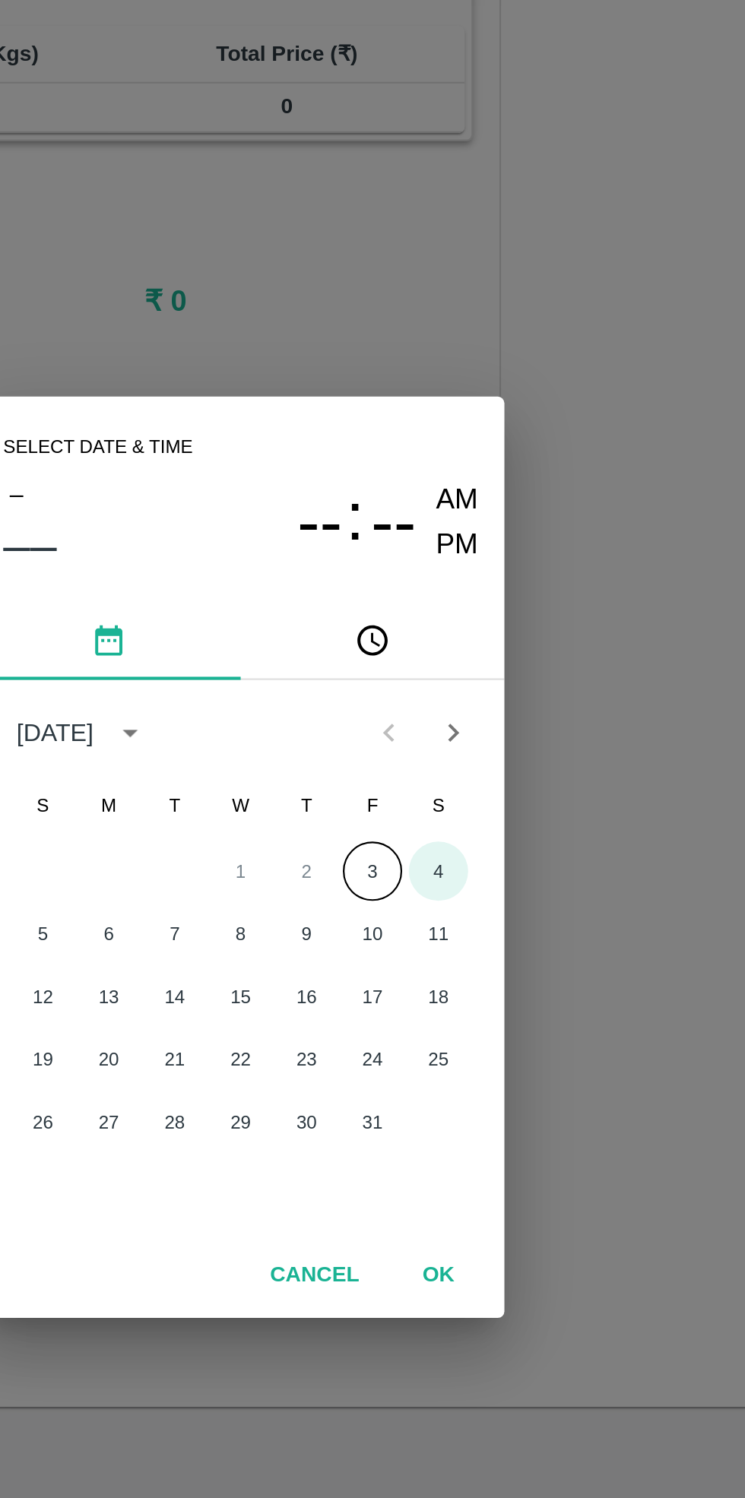
click at [464, 755] on button "4" at bounding box center [463, 755] width 27 height 27
type input "[DATE] 12:00 AM"
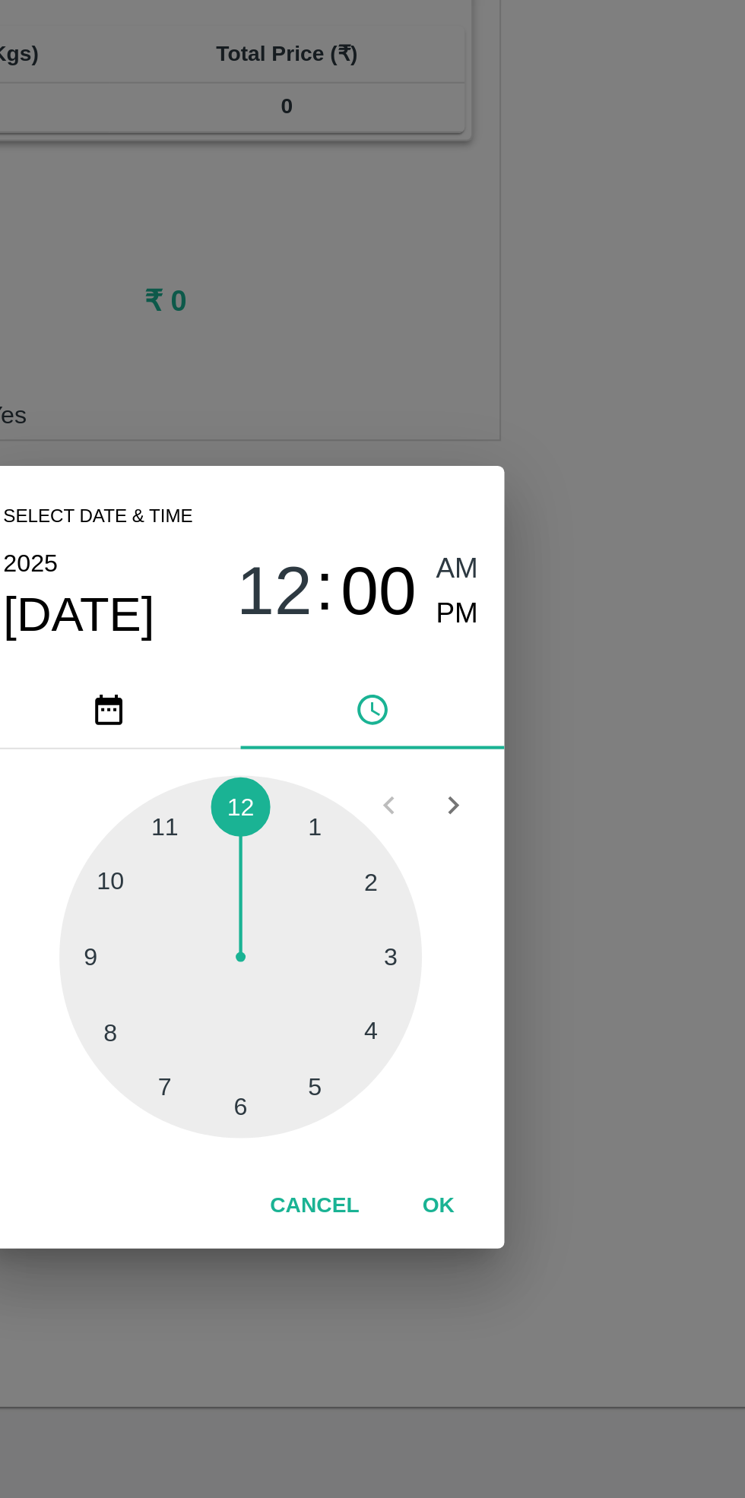
click at [471, 911] on button "OK" at bounding box center [463, 910] width 49 height 27
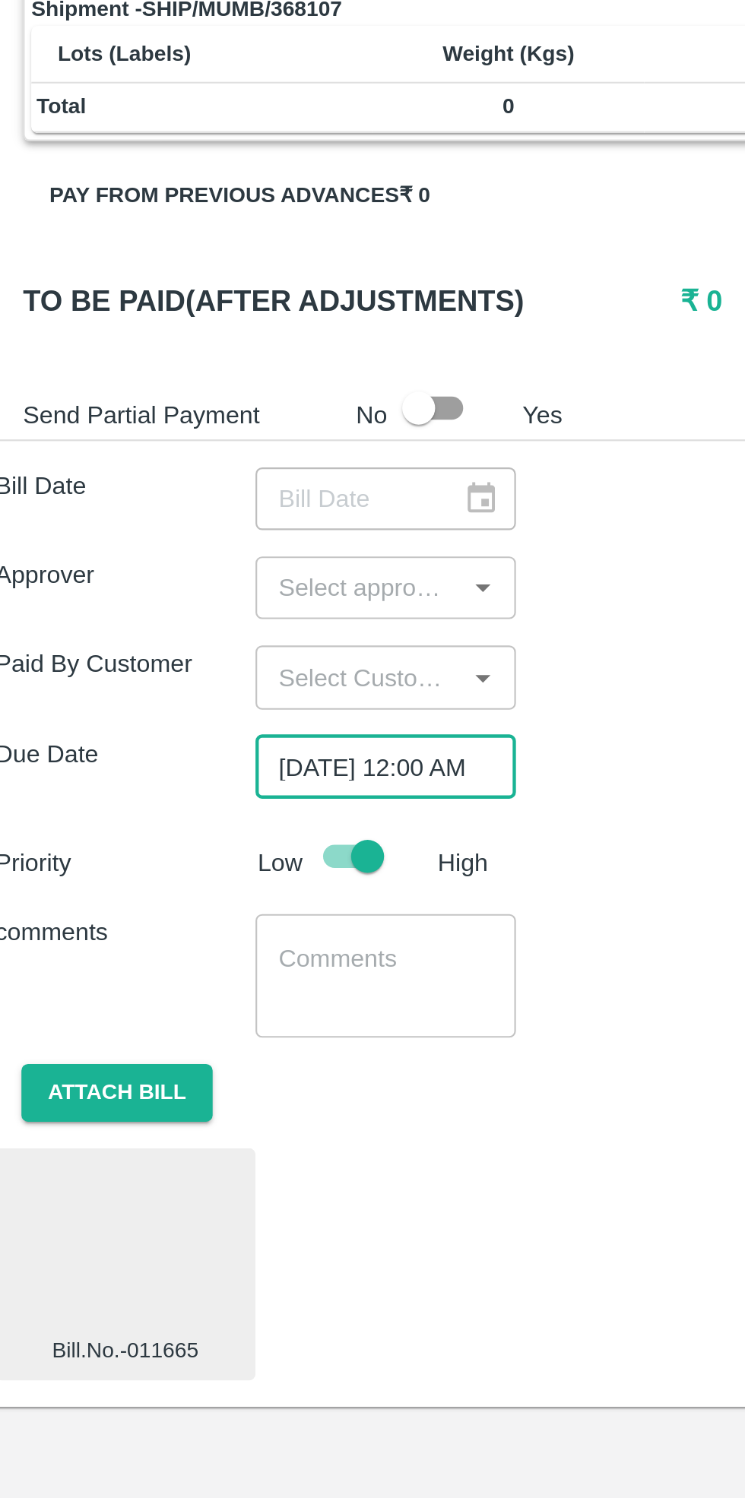
click at [236, 625] on icon "Open" at bounding box center [236, 625] width 7 height 4
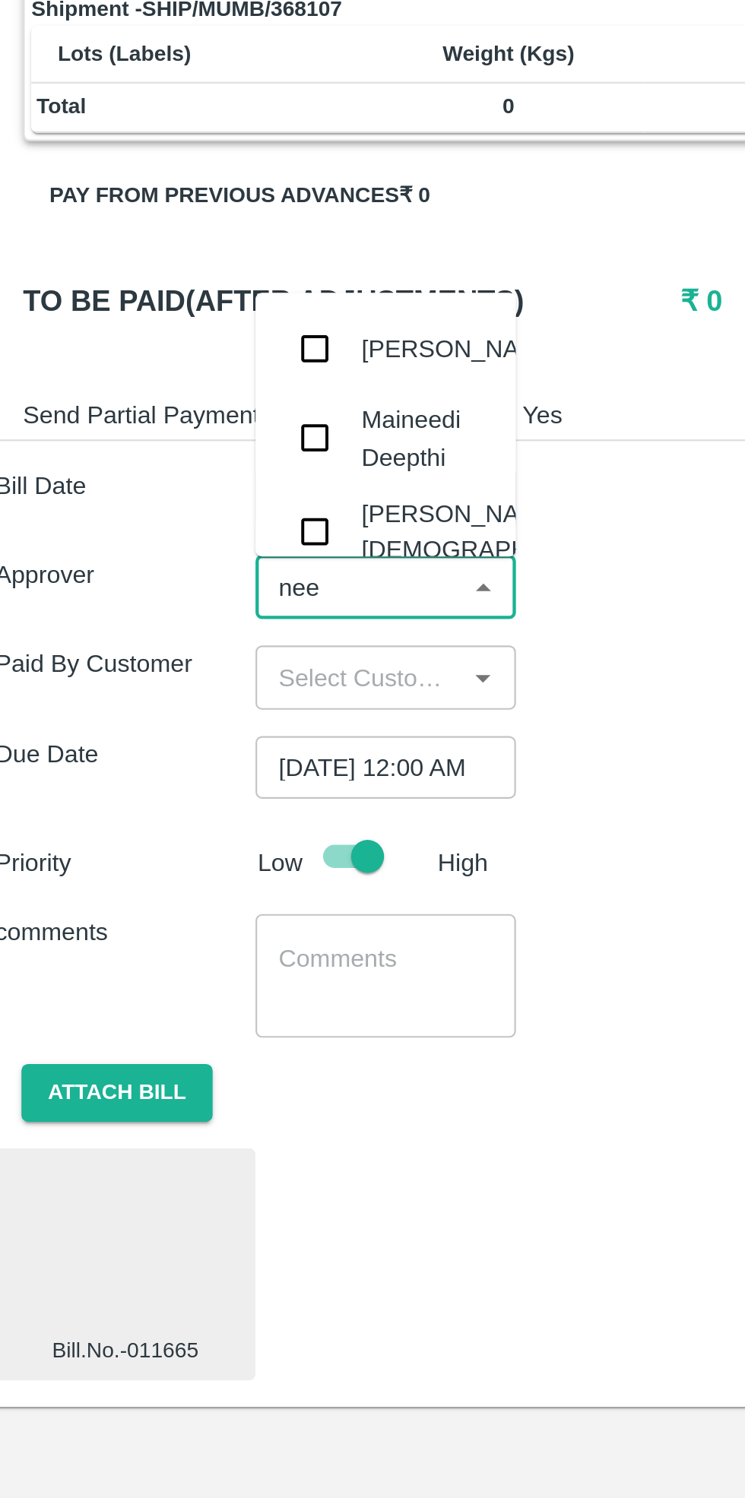
type input "neet"
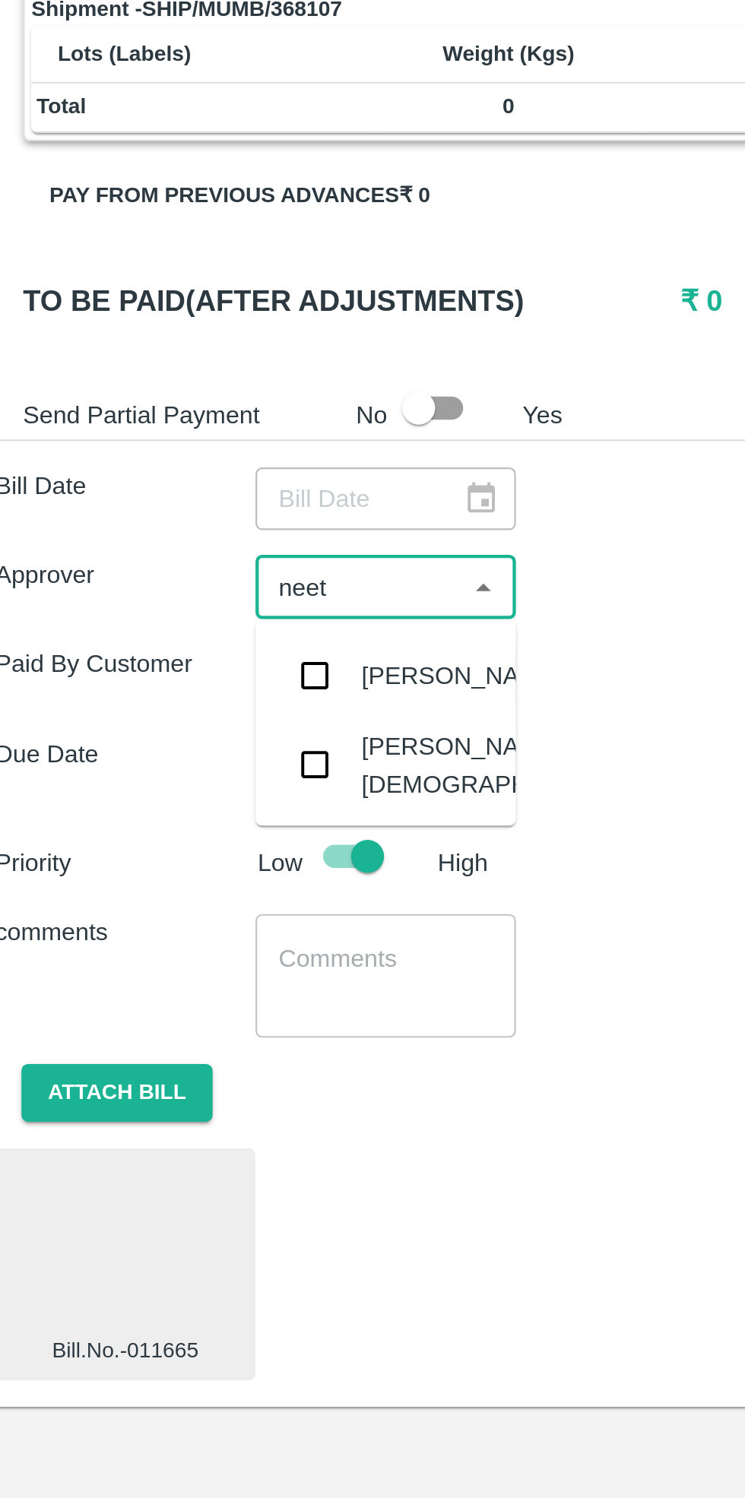
click at [207, 706] on div "[PERSON_NAME][DEMOGRAPHIC_DATA]" at bounding box center [244, 707] width 126 height 34
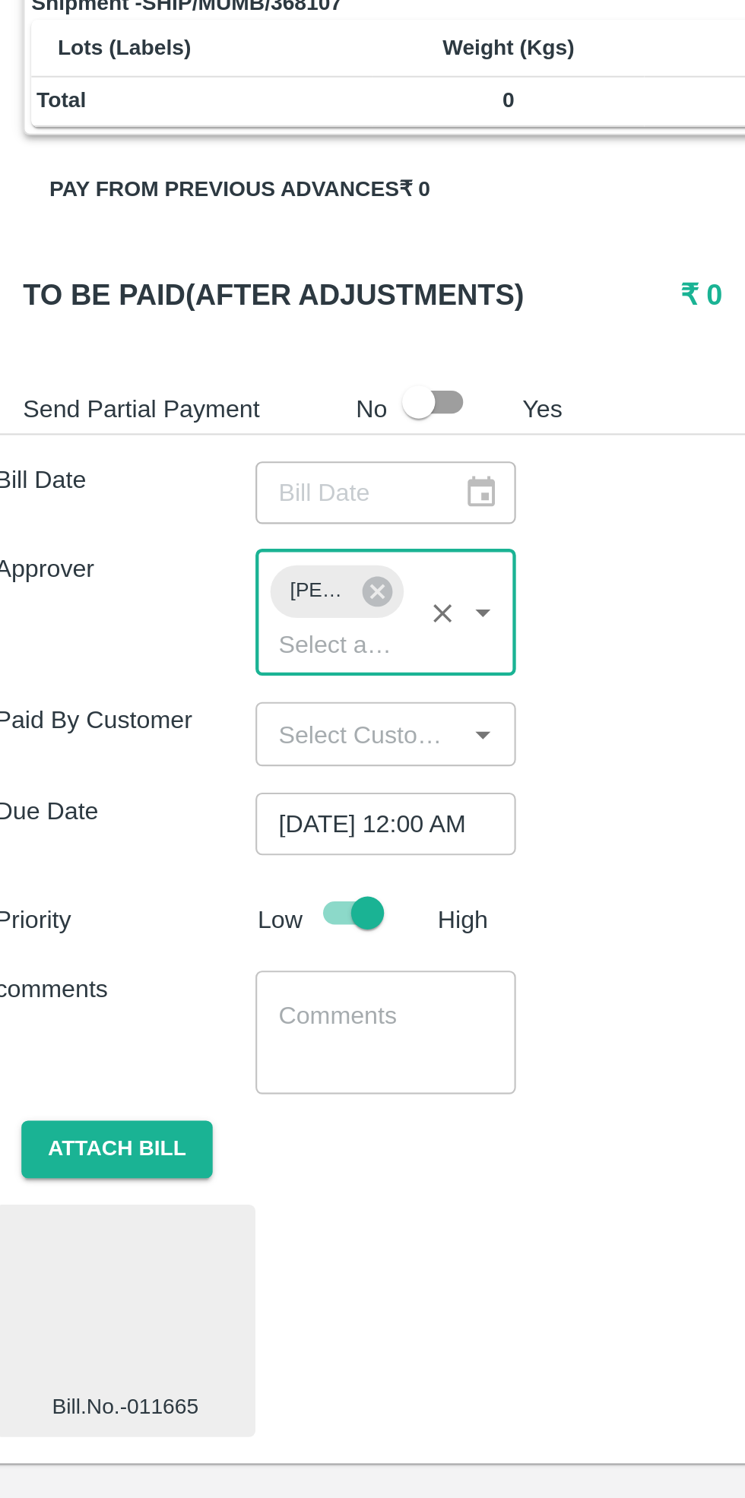
click at [331, 569] on div "Bill Date ​" at bounding box center [372, 583] width 720 height 29
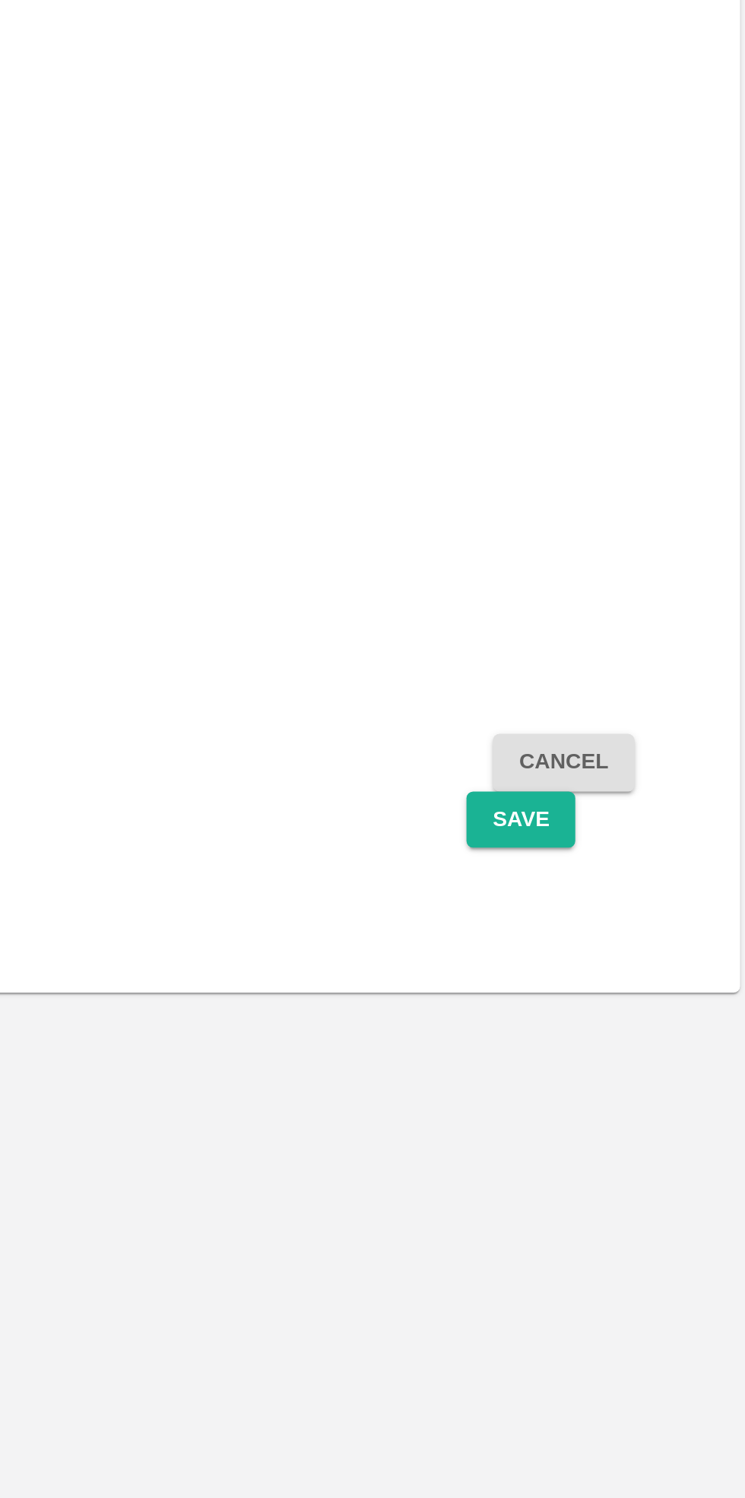
click at [636, 955] on button "Save" at bounding box center [637, 951] width 50 height 27
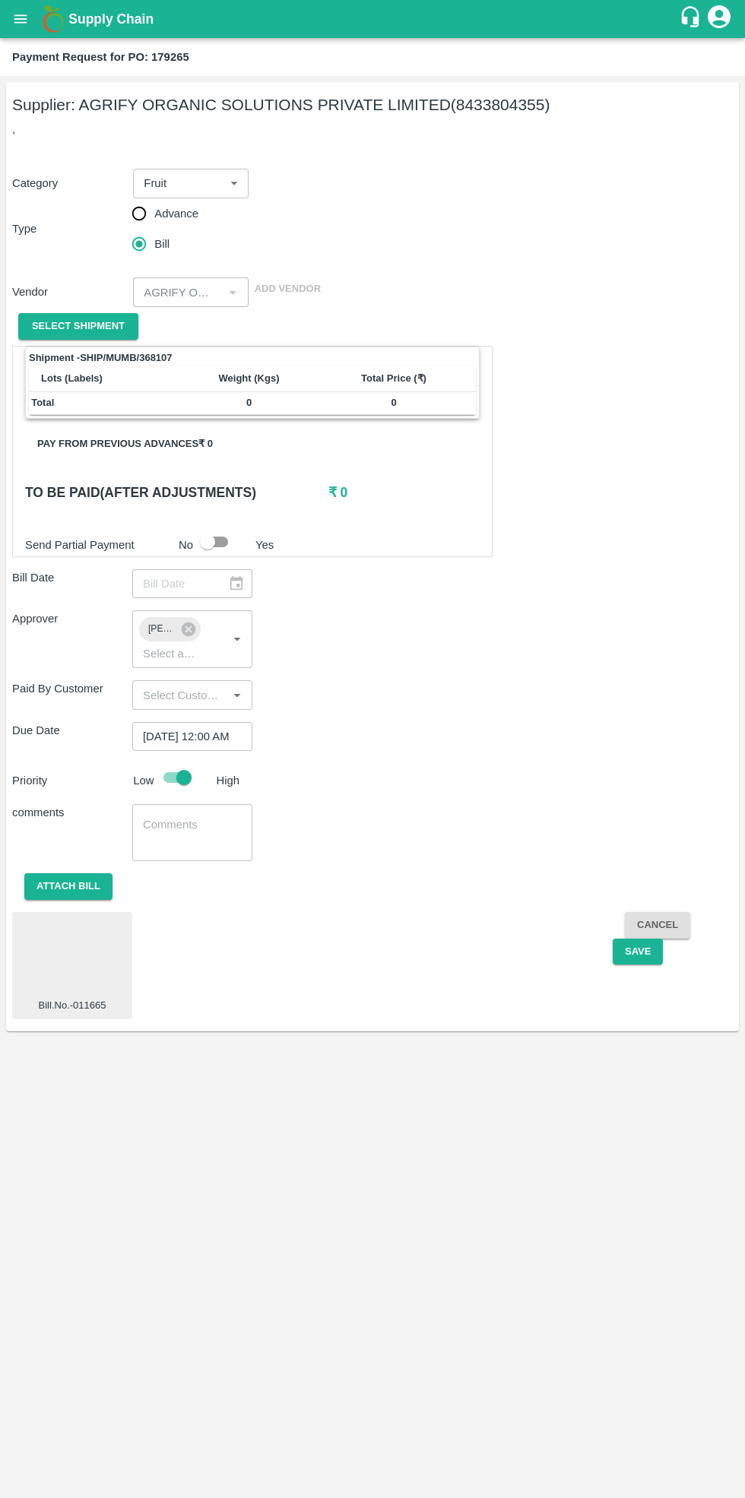
click at [633, 949] on button "Save" at bounding box center [637, 951] width 50 height 27
